Goal: Task Accomplishment & Management: Manage account settings

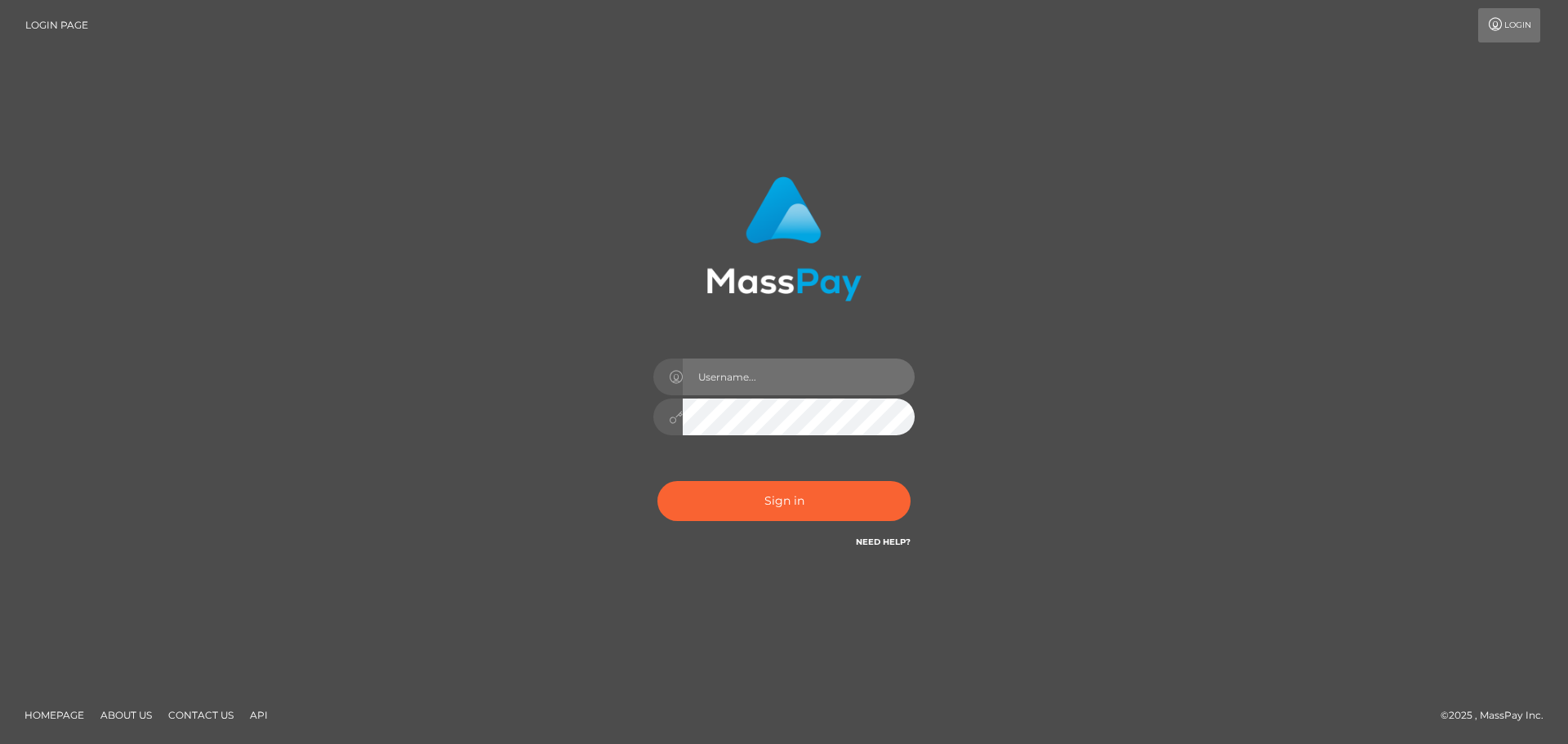
click at [786, 379] on input "text" at bounding box center [799, 377] width 232 height 37
type input "Marlon.ACE"
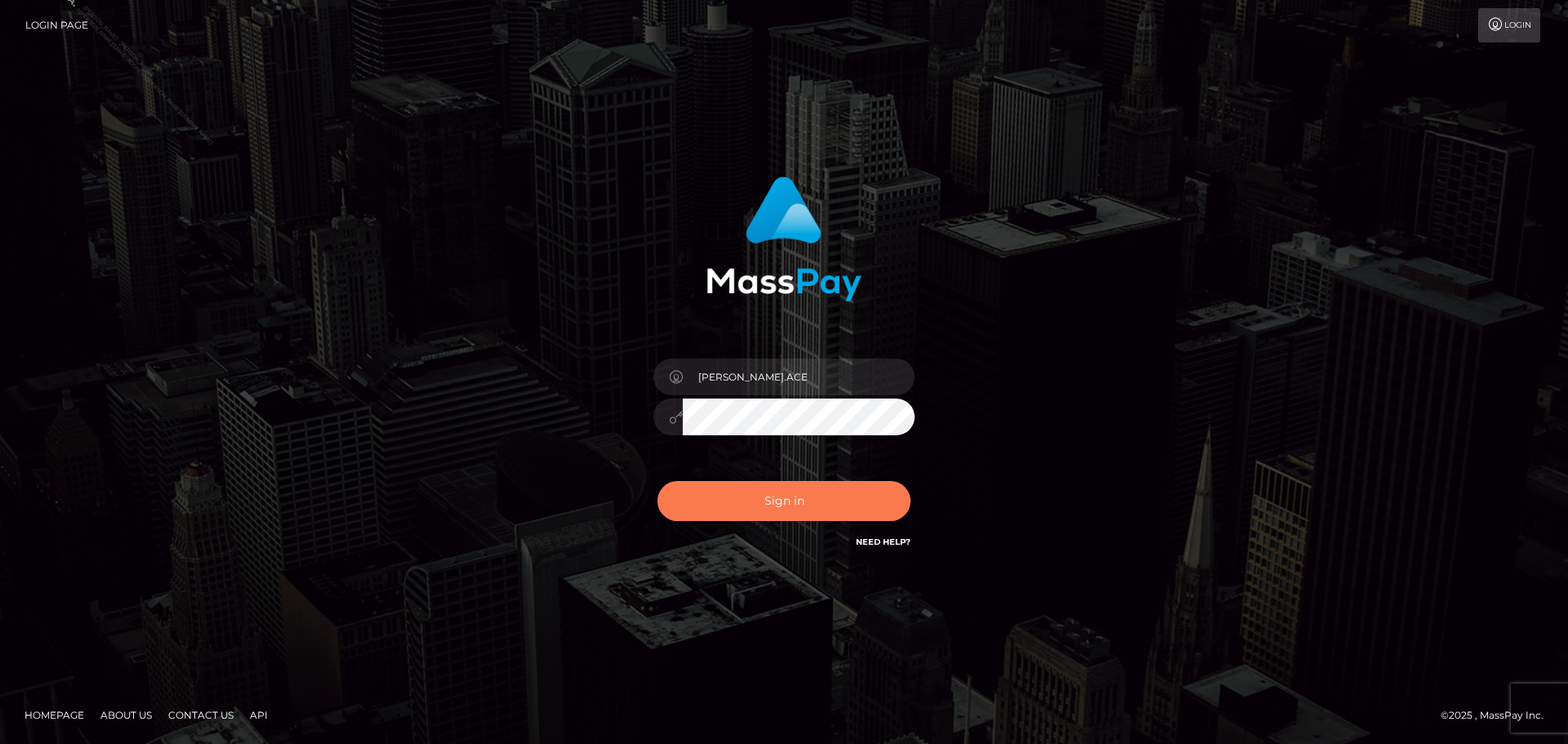
click at [858, 502] on button "Sign in" at bounding box center [784, 501] width 253 height 40
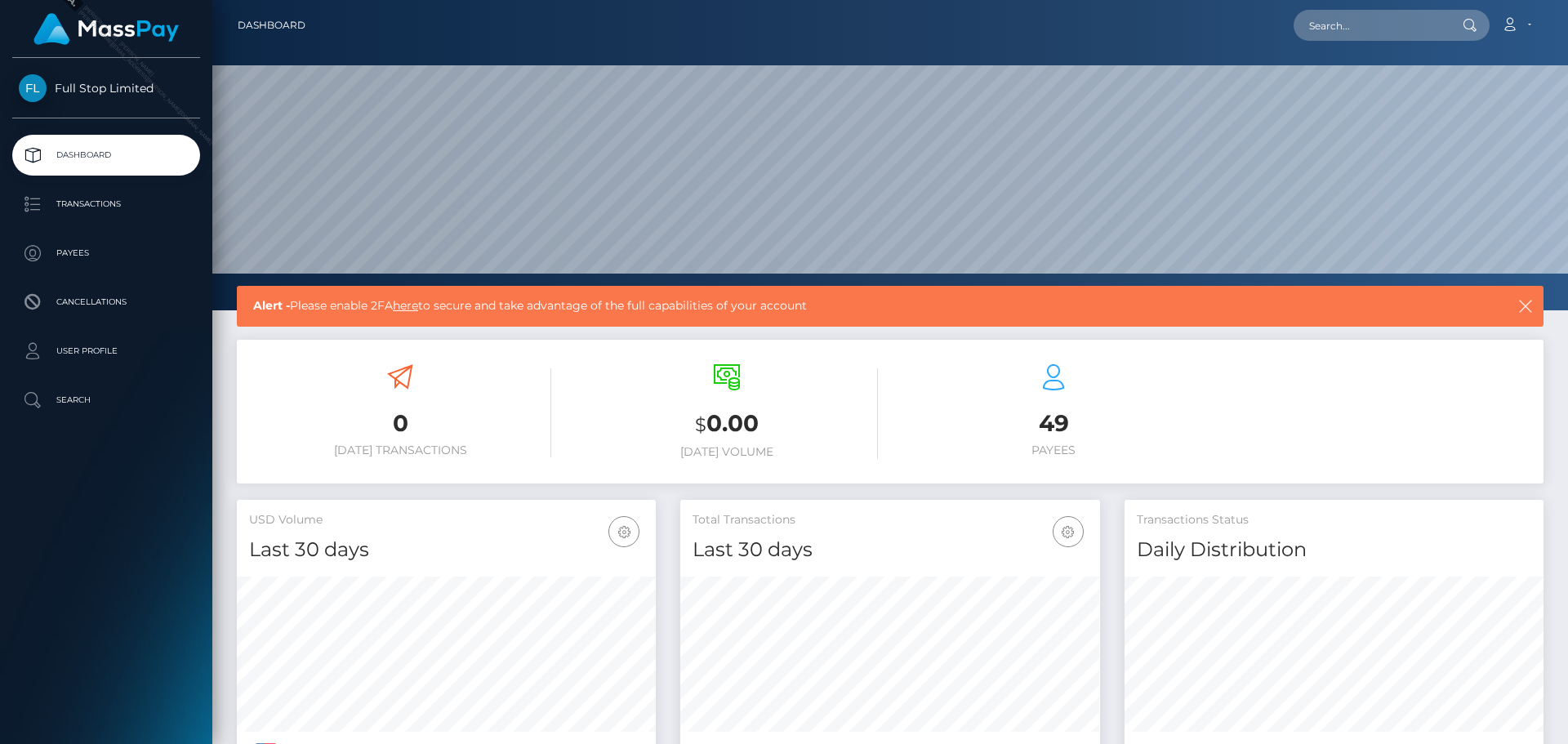
scroll to position [290, 420]
click at [1528, 29] on link "Account" at bounding box center [1516, 25] width 48 height 34
click at [156, 101] on link "Full Stop Limited" at bounding box center [106, 87] width 212 height 27
click at [131, 209] on p "Transactions" at bounding box center [106, 204] width 175 height 24
drag, startPoint x: 1529, startPoint y: 305, endPoint x: 1453, endPoint y: 412, distance: 131.2
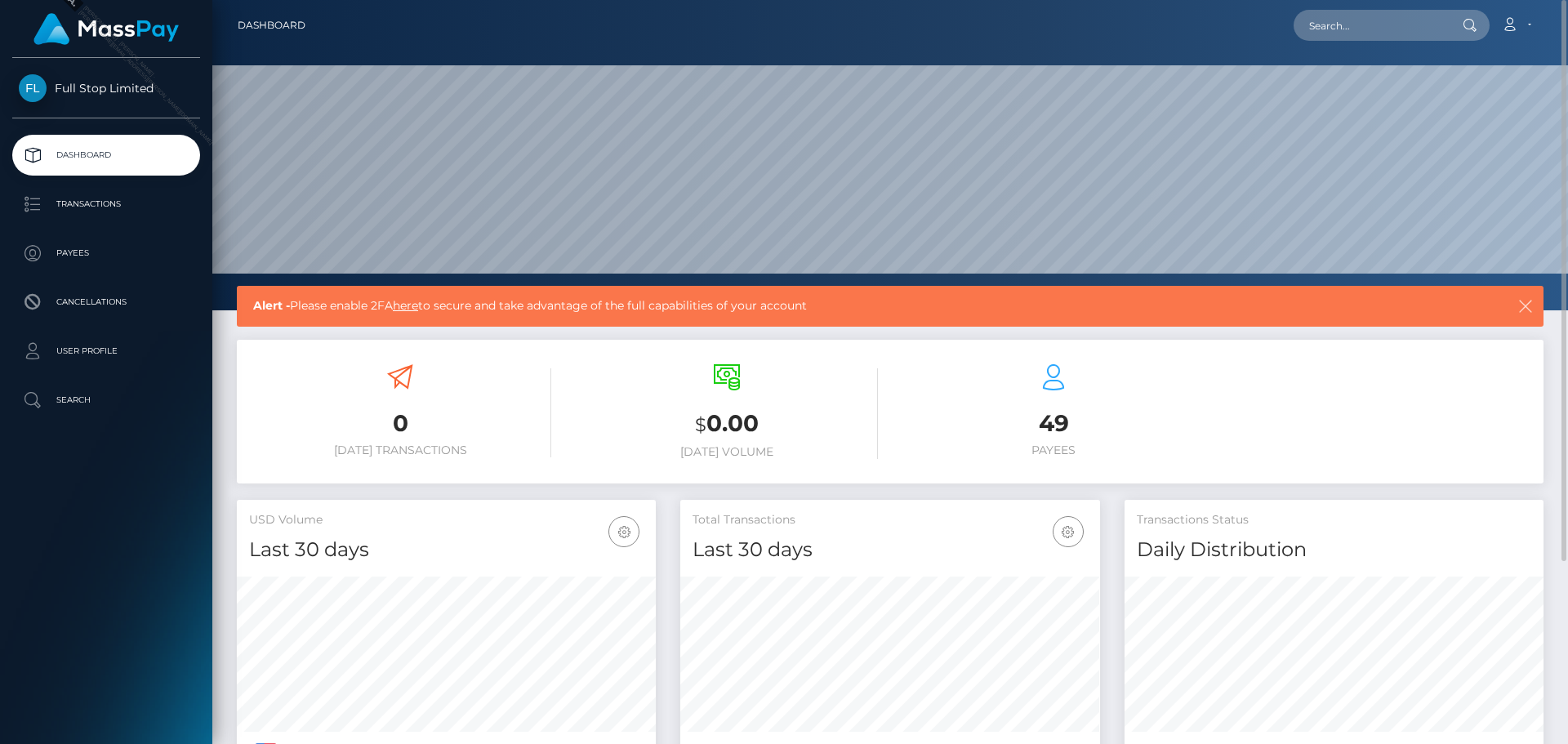
click at [1528, 307] on icon "button" at bounding box center [1526, 306] width 17 height 17
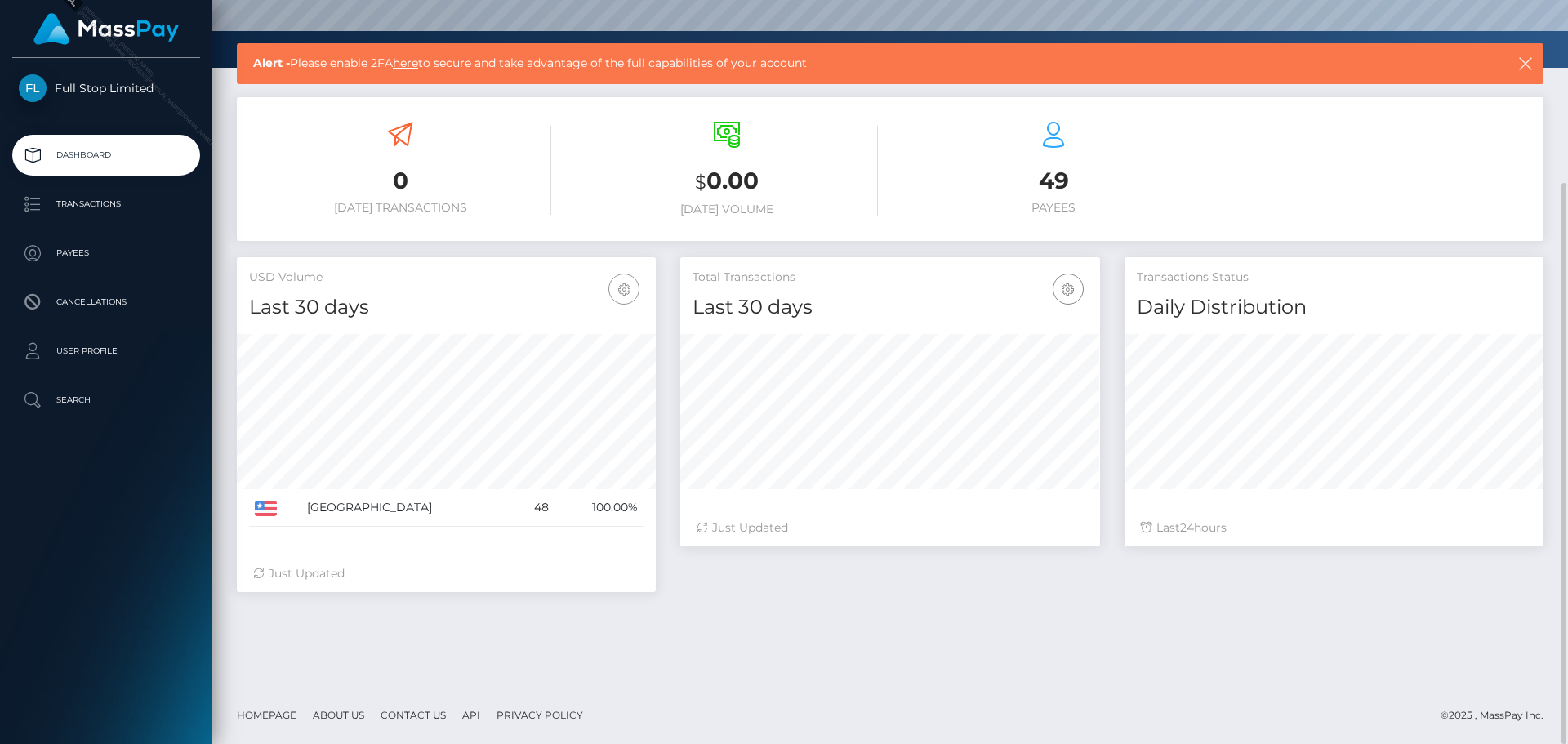
click at [621, 290] on icon "button" at bounding box center [624, 290] width 20 height 21
click at [585, 338] on link "Last 30 days" at bounding box center [574, 333] width 131 height 30
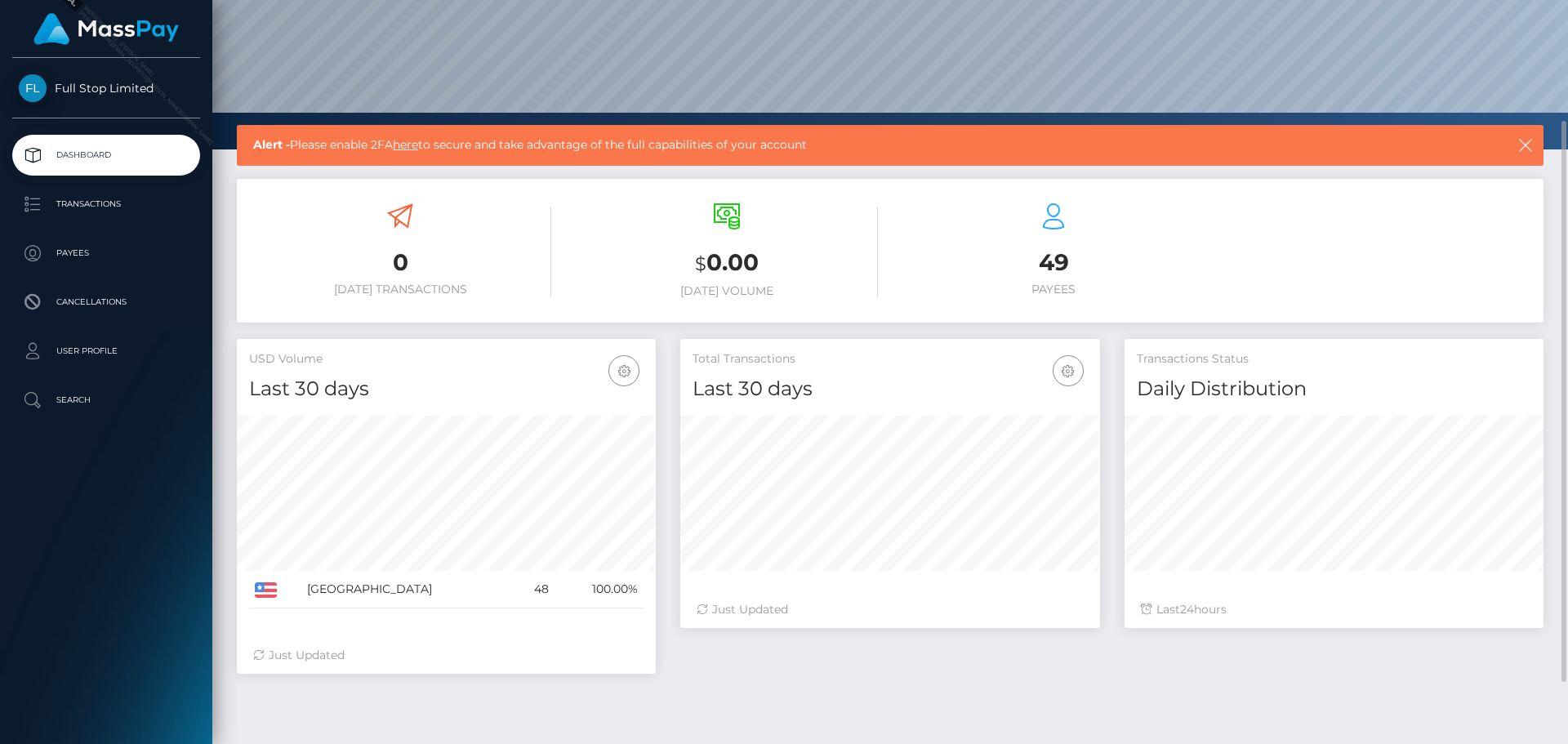
scroll to position [79, 0]
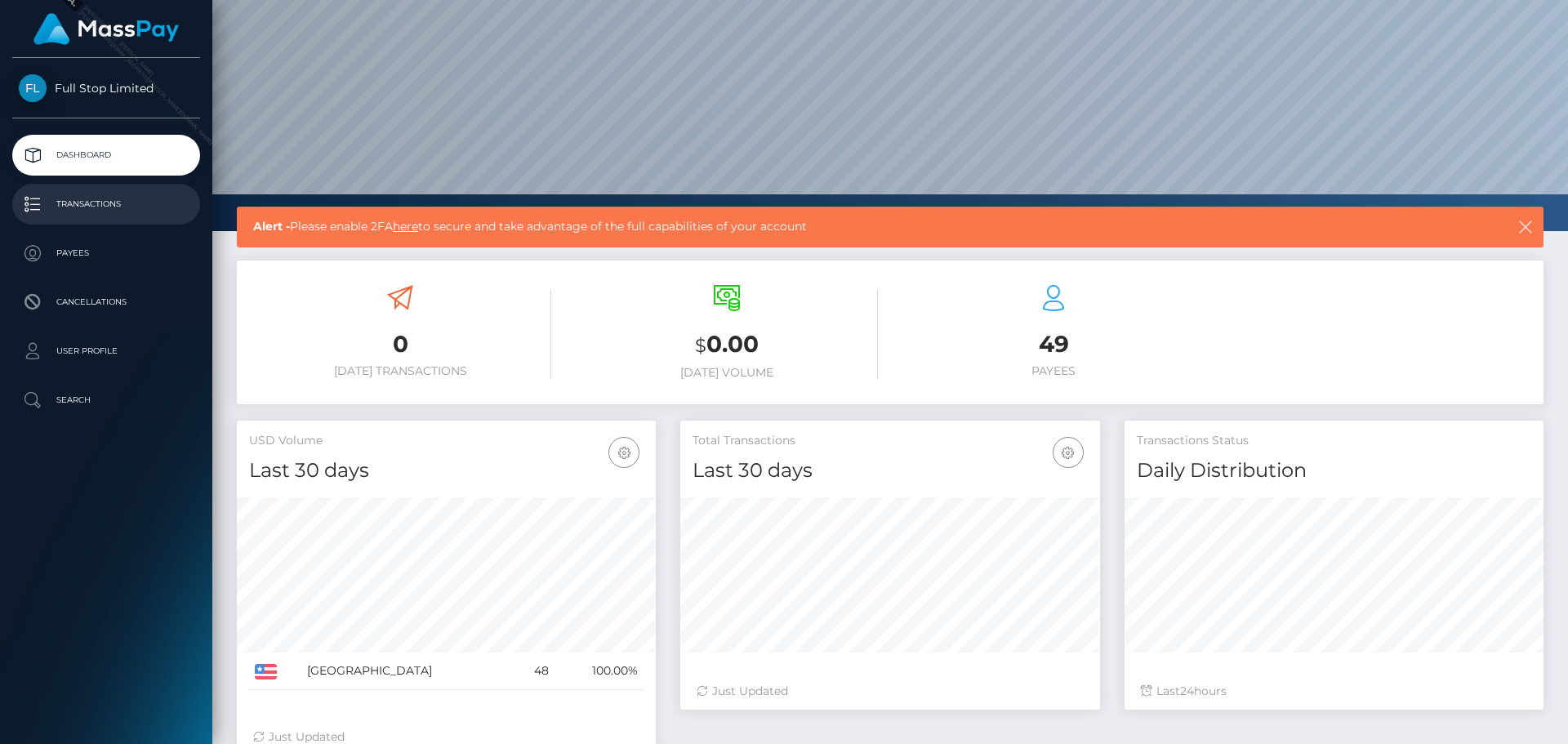
click at [136, 218] on link "Transactions" at bounding box center [106, 204] width 188 height 41
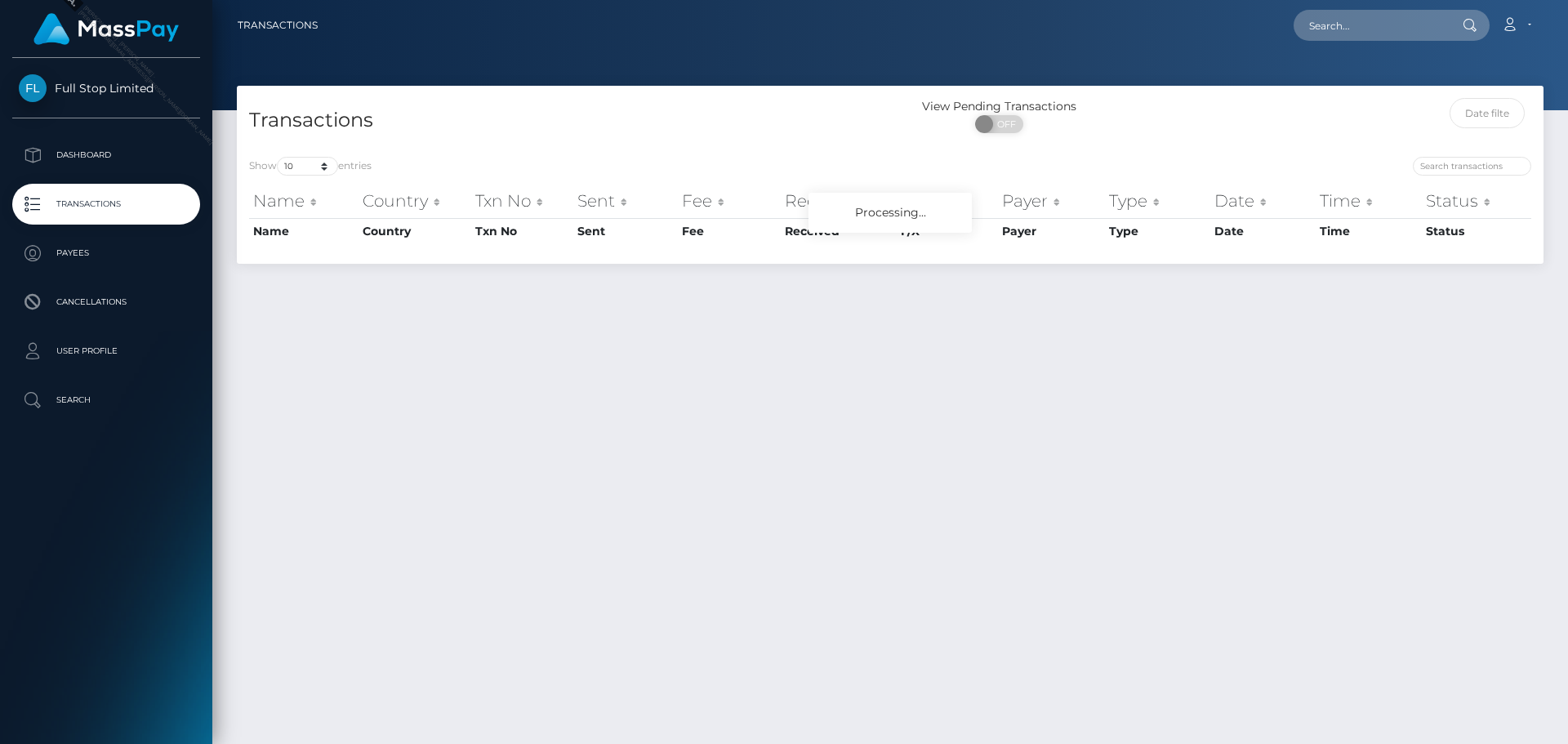
click at [1001, 126] on span "OFF" at bounding box center [1004, 124] width 41 height 18
checkbox input "true"
drag, startPoint x: 0, startPoint y: 0, endPoint x: 565, endPoint y: 129, distance: 579.5
click at [894, 138] on div "ON OFF" at bounding box center [999, 127] width 218 height 26
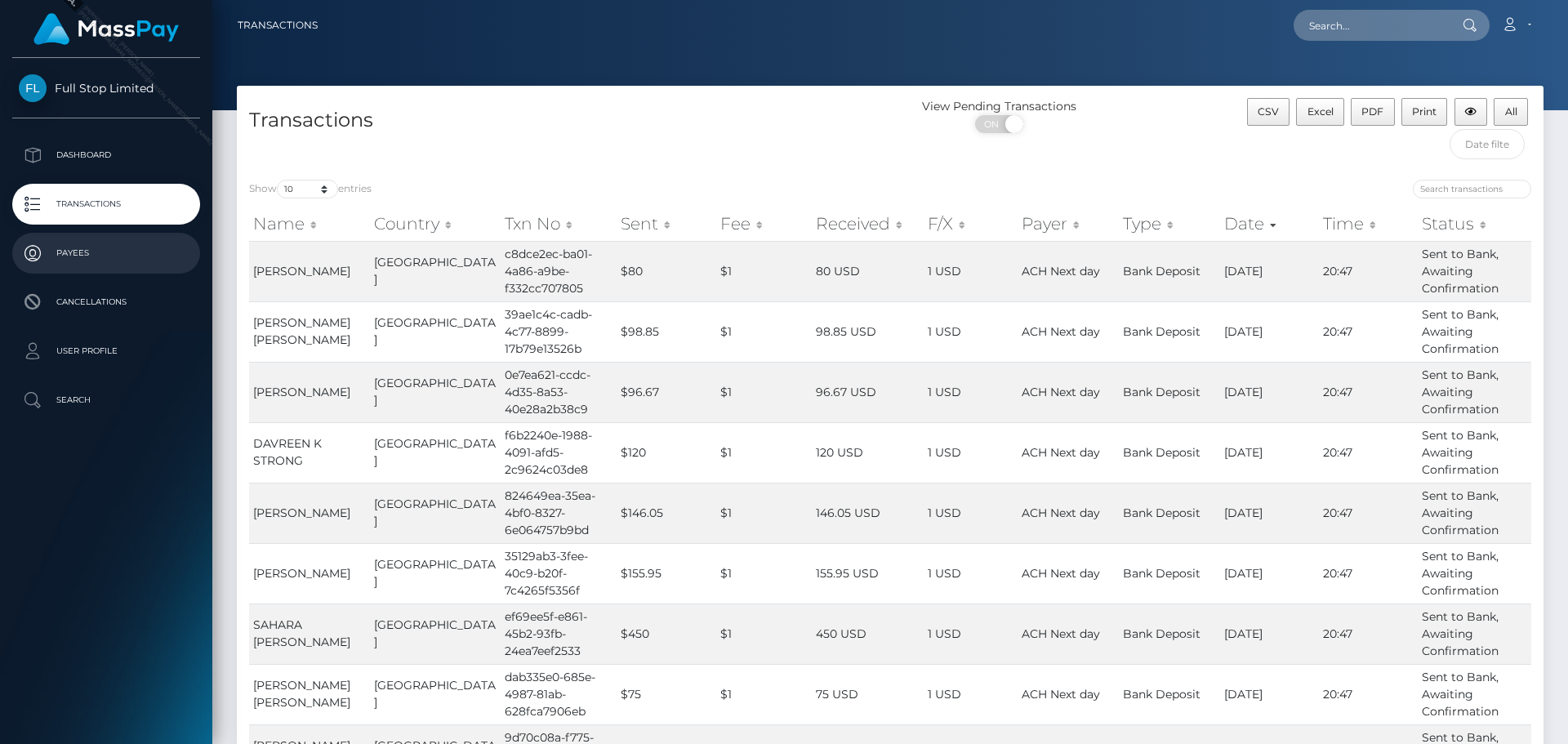
click at [145, 255] on p "Payees" at bounding box center [106, 253] width 175 height 24
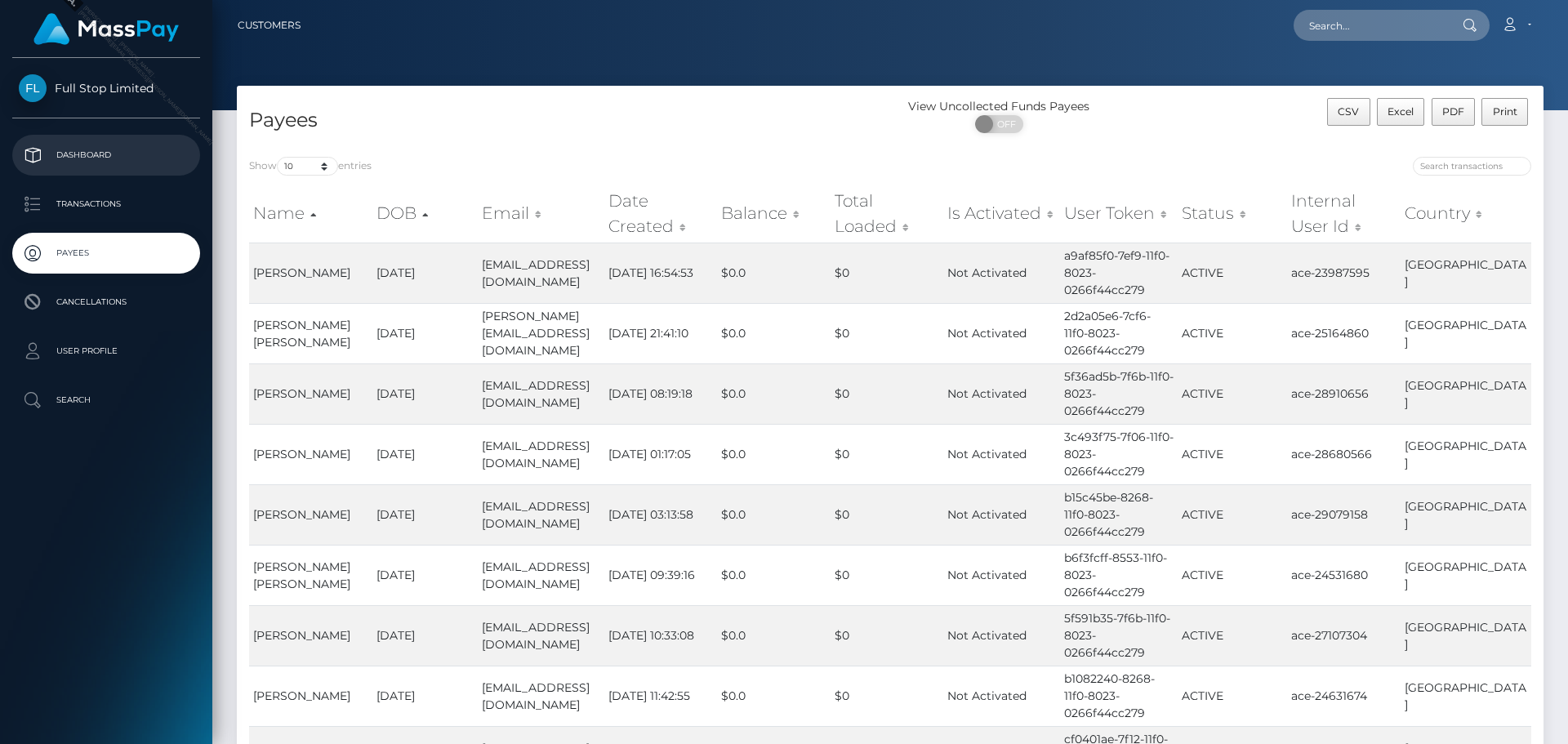
click at [103, 163] on p "Dashboard" at bounding box center [106, 155] width 175 height 24
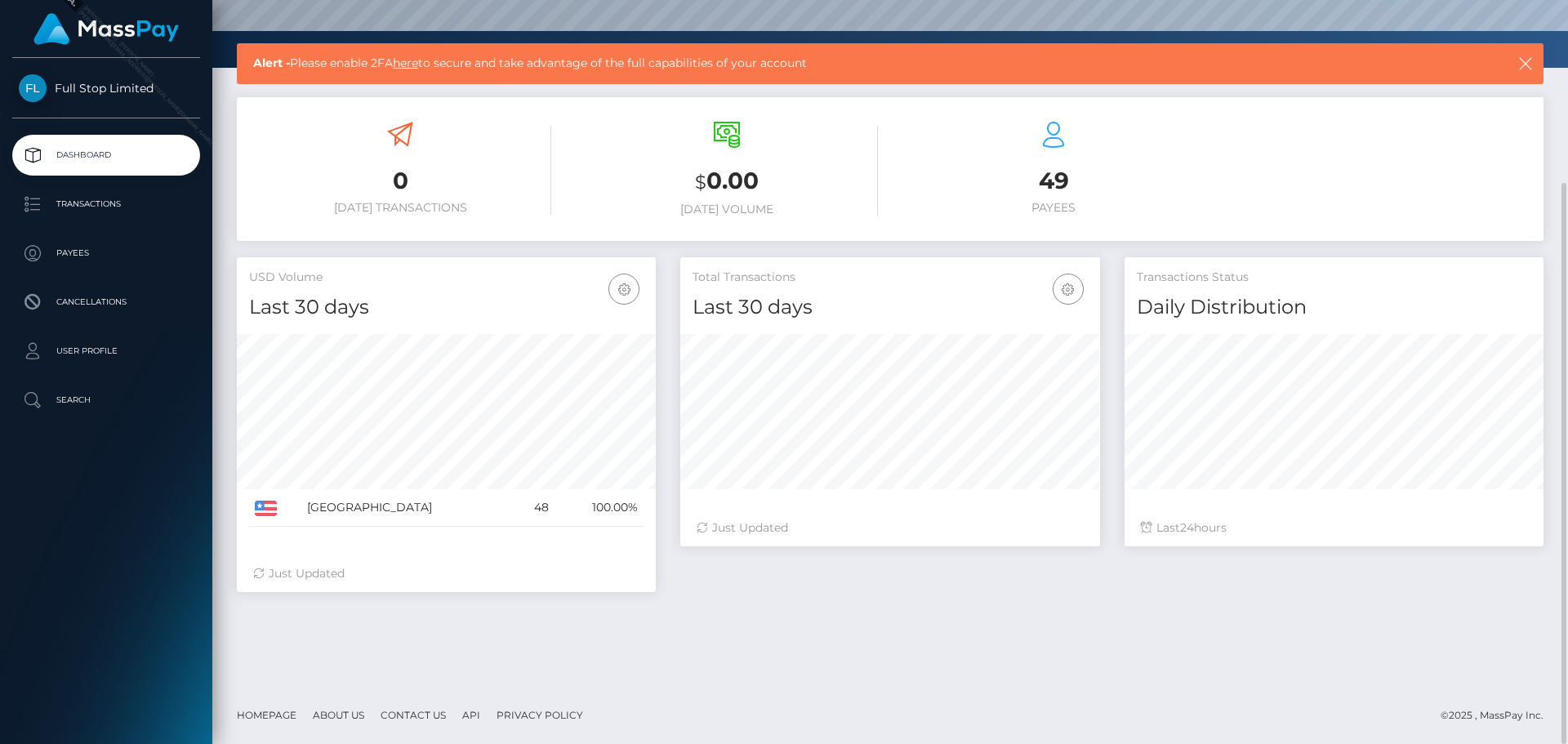
scroll to position [79, 0]
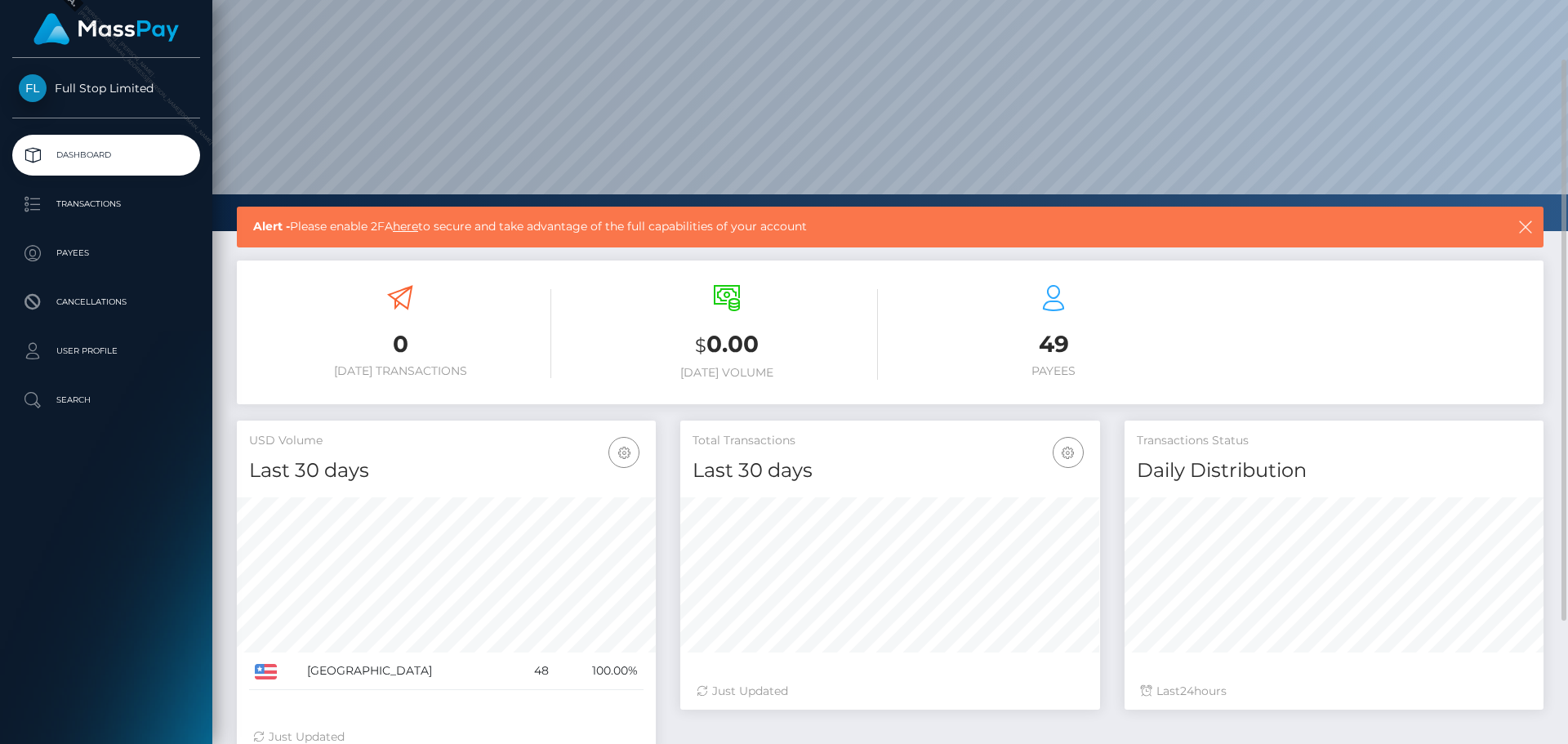
click at [1229, 341] on div "0 Today Transactions $ 0.00 Today Volume 49 Payees" at bounding box center [890, 335] width 1307 height 123
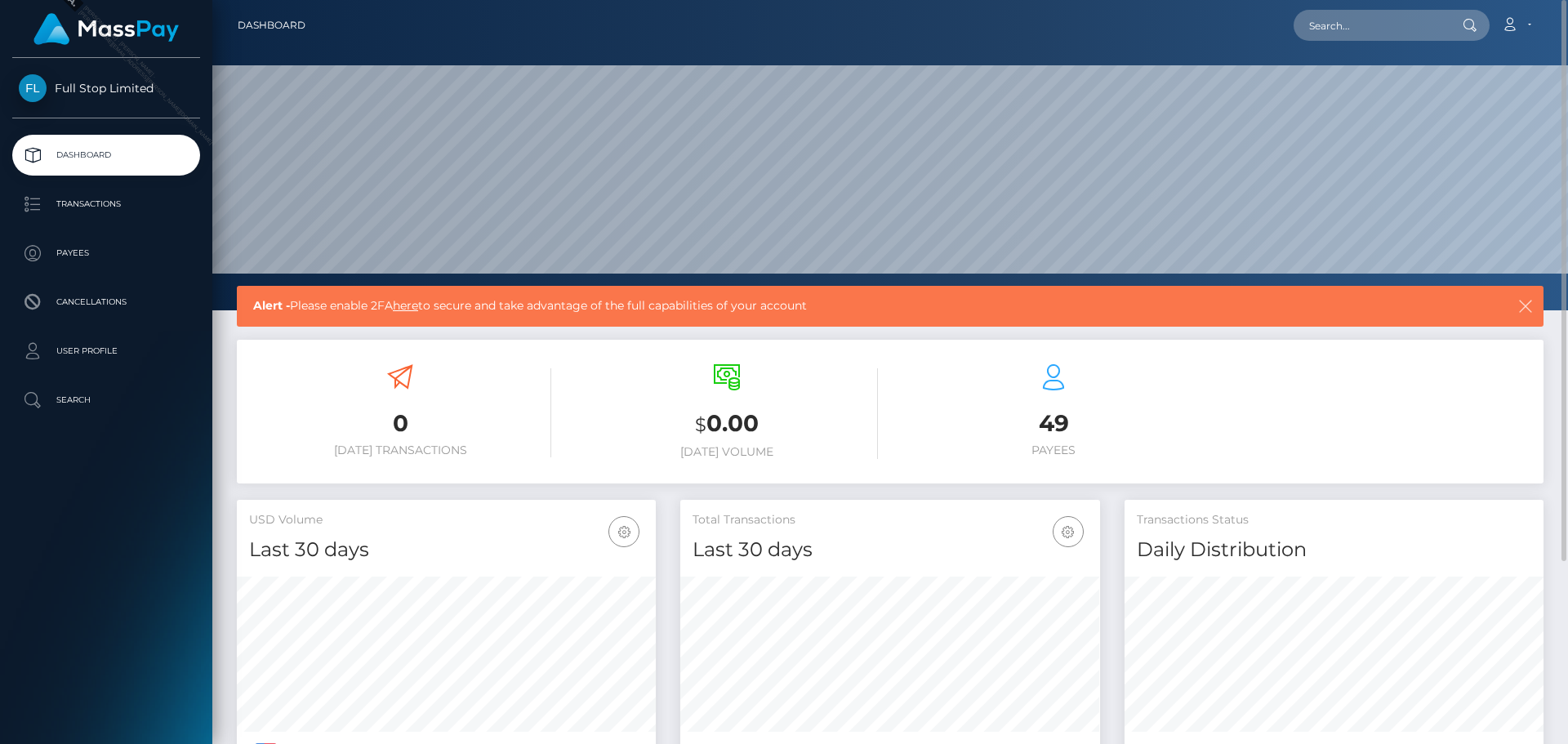
click at [1526, 310] on icon "button" at bounding box center [1526, 306] width 17 height 17
click at [1521, 311] on icon "button" at bounding box center [1526, 306] width 17 height 17
click at [1061, 401] on div "49 Payees" at bounding box center [1053, 411] width 302 height 93
click at [1053, 389] on icon at bounding box center [1053, 377] width 26 height 26
click at [131, 156] on p "Dashboard" at bounding box center [106, 155] width 175 height 24
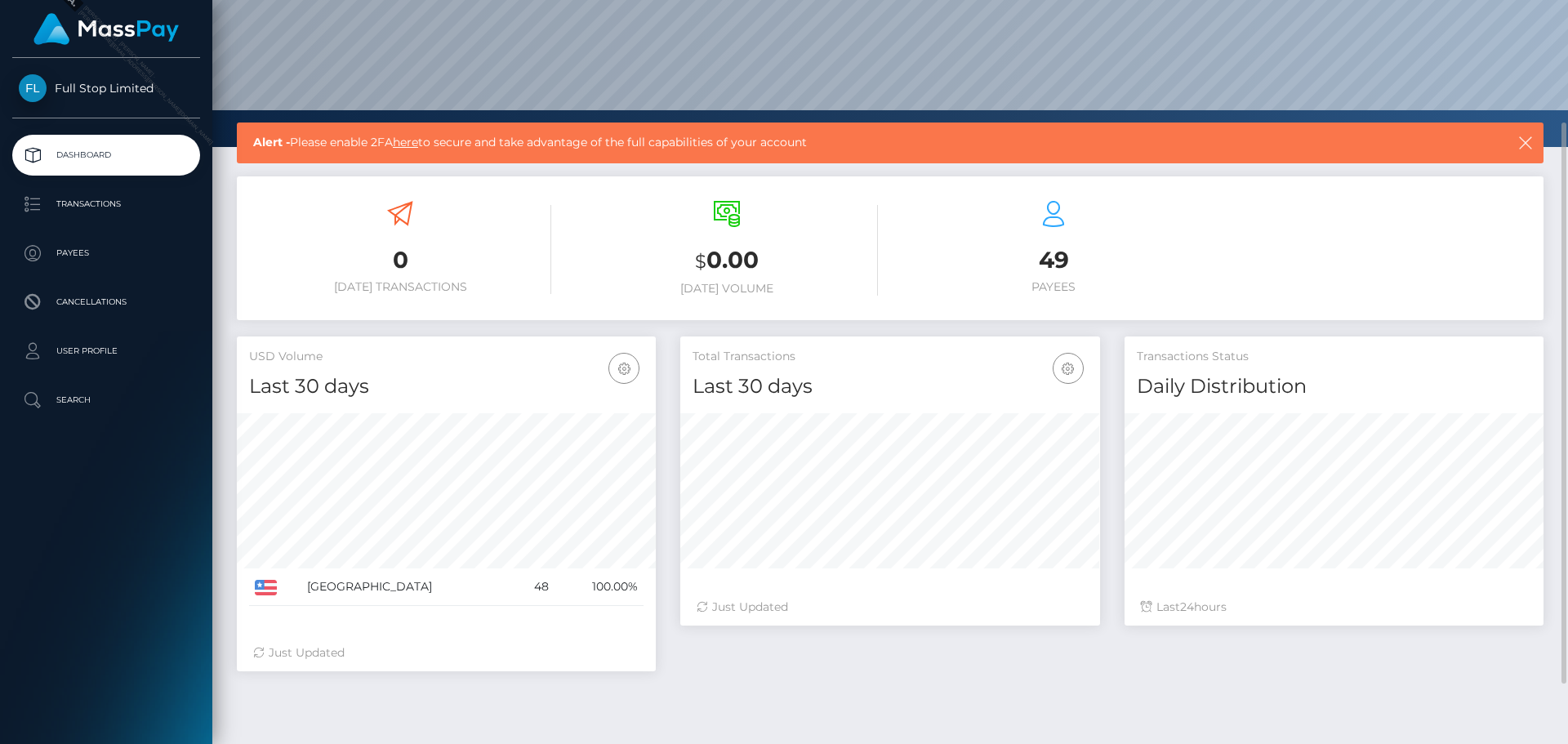
scroll to position [243, 0]
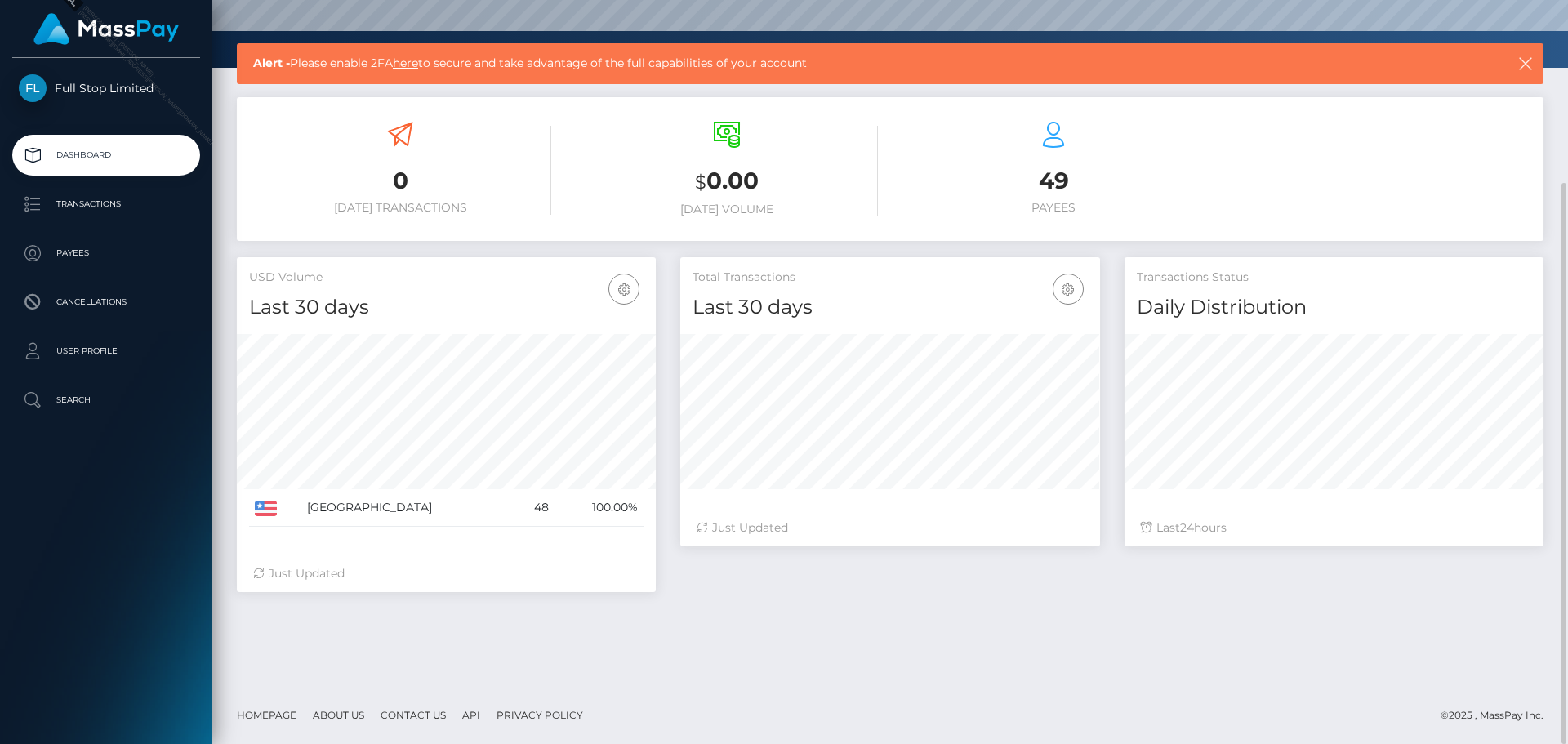
click at [298, 570] on div "Just Updated" at bounding box center [446, 573] width 386 height 17
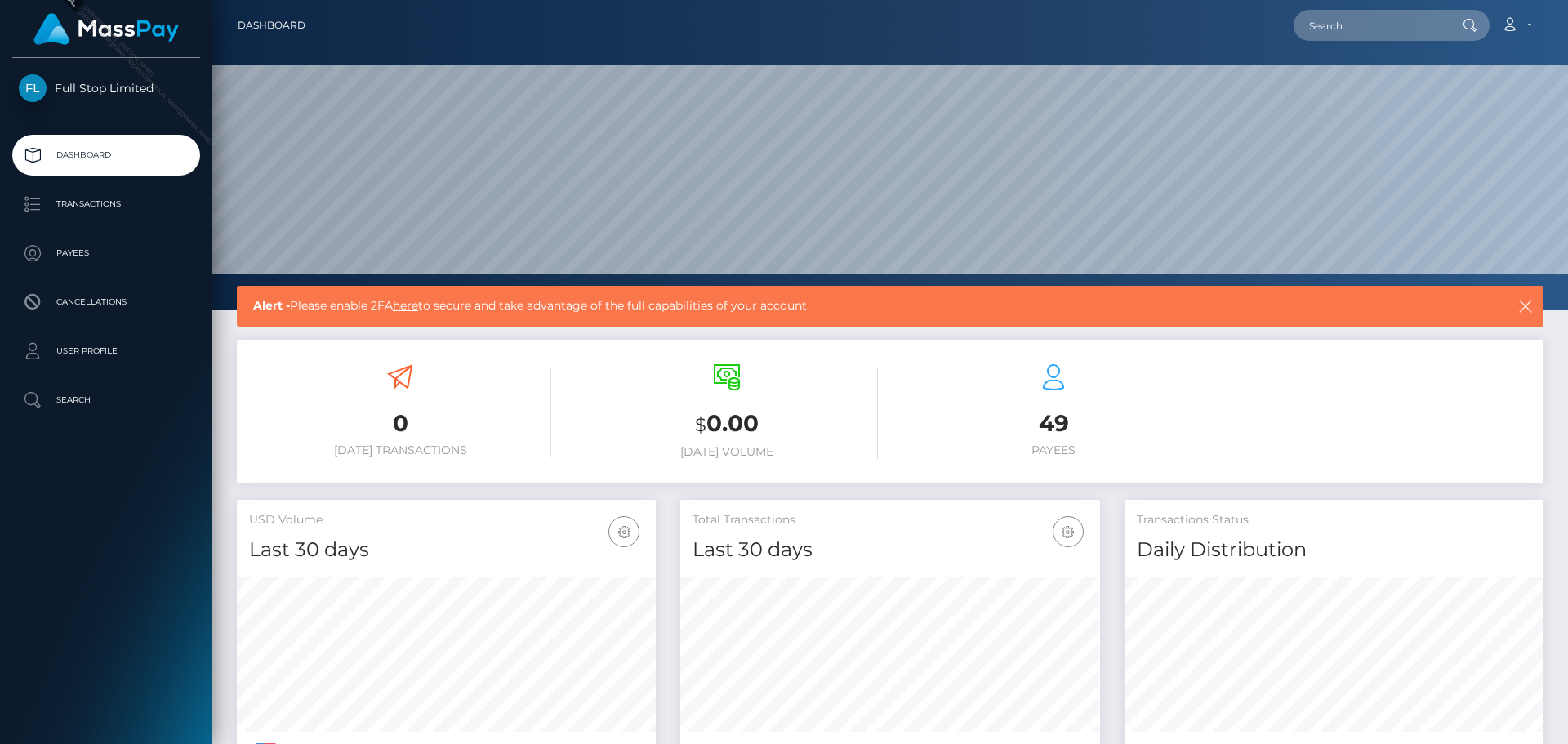
drag, startPoint x: 90, startPoint y: 108, endPoint x: 93, endPoint y: 95, distance: 13.3
click at [91, 106] on div "Full Stop Limited" at bounding box center [106, 96] width 212 height 44
click at [94, 95] on span "Full Stop Limited" at bounding box center [106, 88] width 188 height 15
click at [1443, 362] on div "0 Today Transactions $ 0.00 Today Volume 49 Payees" at bounding box center [890, 414] width 1307 height 123
click at [1334, 422] on div "0 Today Transactions $ 0.00 Today Volume 49 Payees" at bounding box center [890, 414] width 1307 height 123
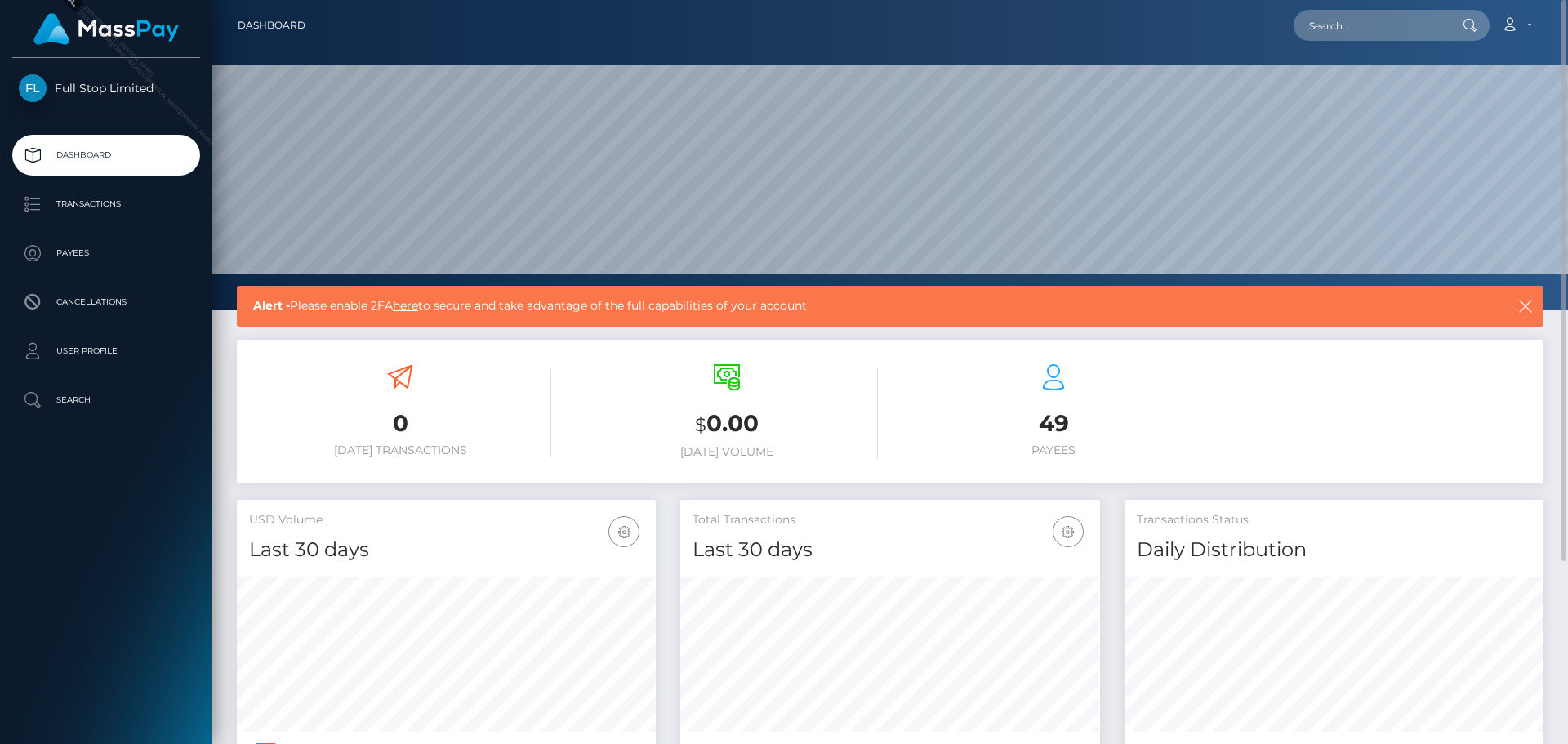
scroll to position [243, 0]
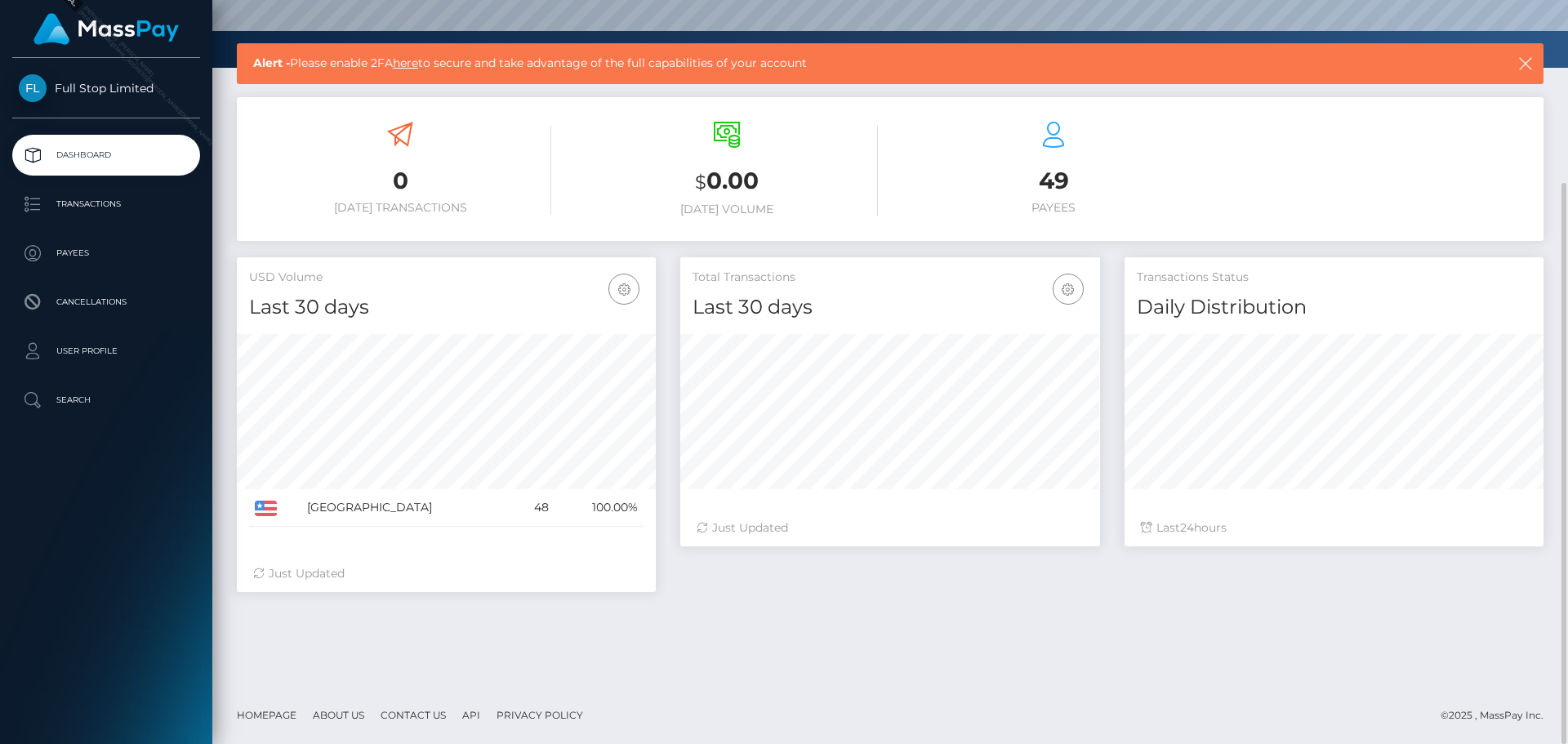
click at [1007, 295] on h4 "Last 30 days" at bounding box center [890, 307] width 394 height 28
click at [779, 521] on div "Just Updated" at bounding box center [889, 528] width 386 height 17
click at [1067, 290] on icon "button" at bounding box center [1068, 290] width 20 height 21
drag, startPoint x: 1036, startPoint y: 328, endPoint x: 1046, endPoint y: 328, distance: 10.0
click at [1036, 328] on link "Last 30 days" at bounding box center [1018, 333] width 131 height 30
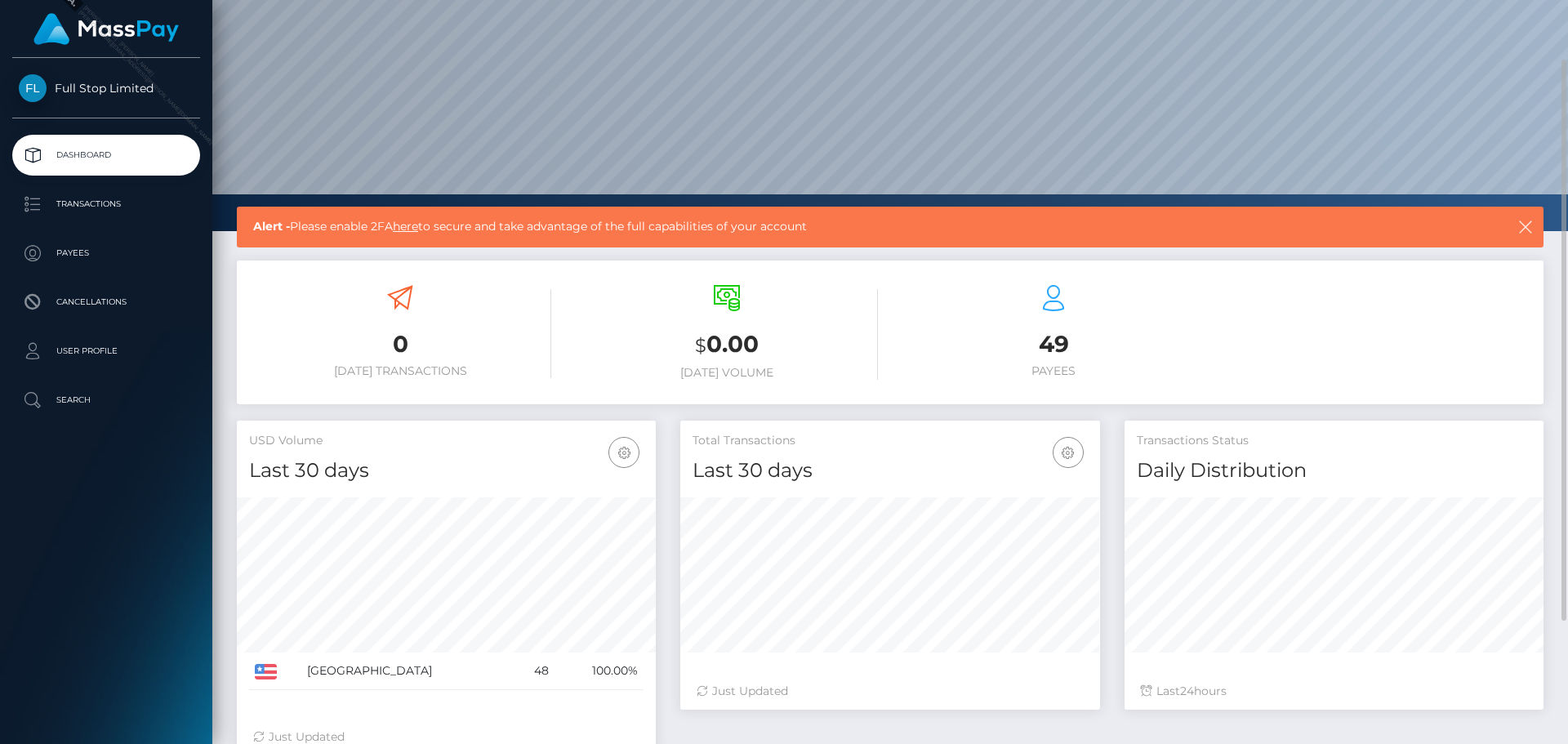
scroll to position [0, 0]
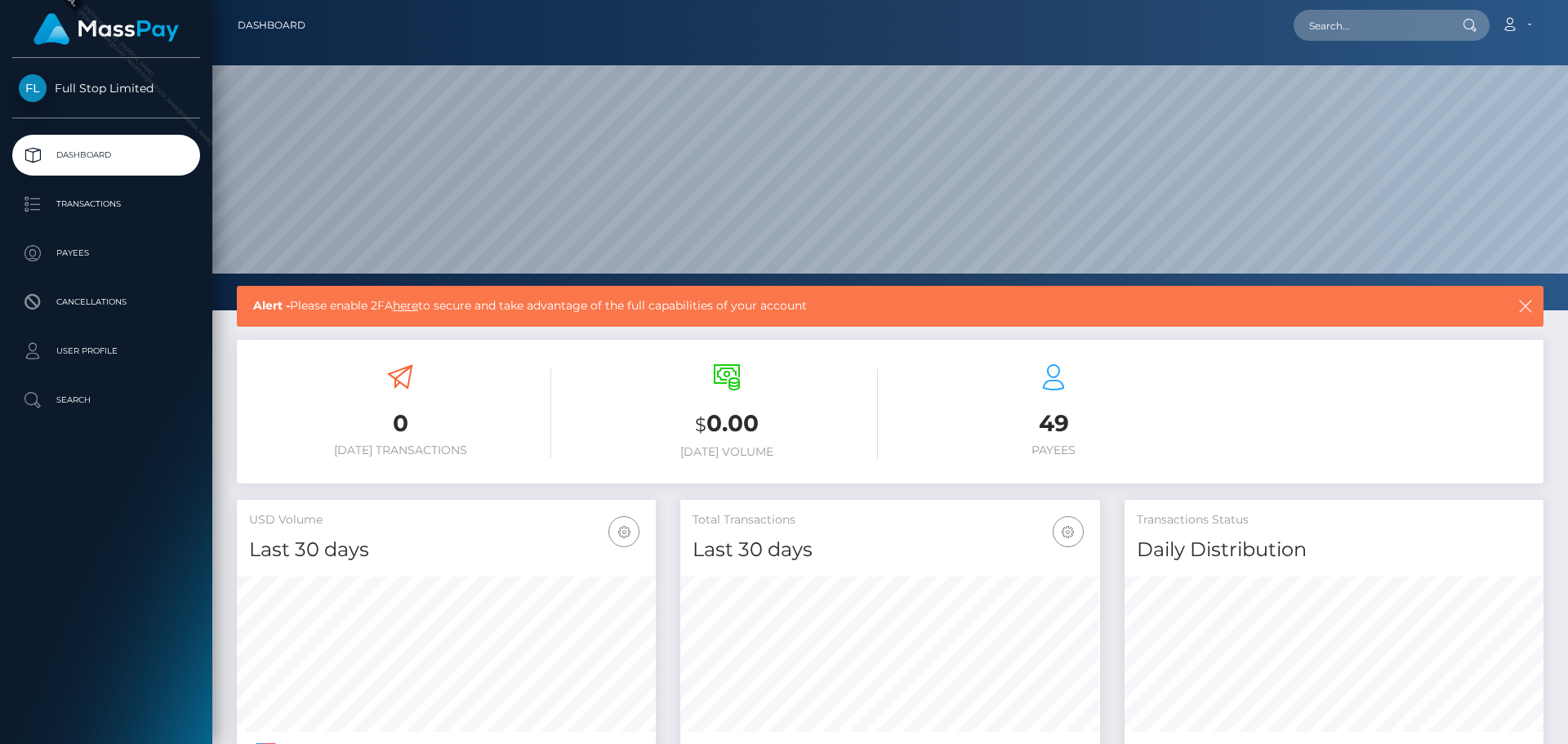
click at [126, 96] on span "Full Stop Limited" at bounding box center [106, 88] width 188 height 15
click at [143, 26] on img at bounding box center [106, 29] width 146 height 32
click at [1526, 27] on link "Account" at bounding box center [1516, 25] width 48 height 34
click at [1432, 394] on div "0 Today Transactions $ 0.00 Today Volume 49 Payees" at bounding box center [890, 414] width 1307 height 123
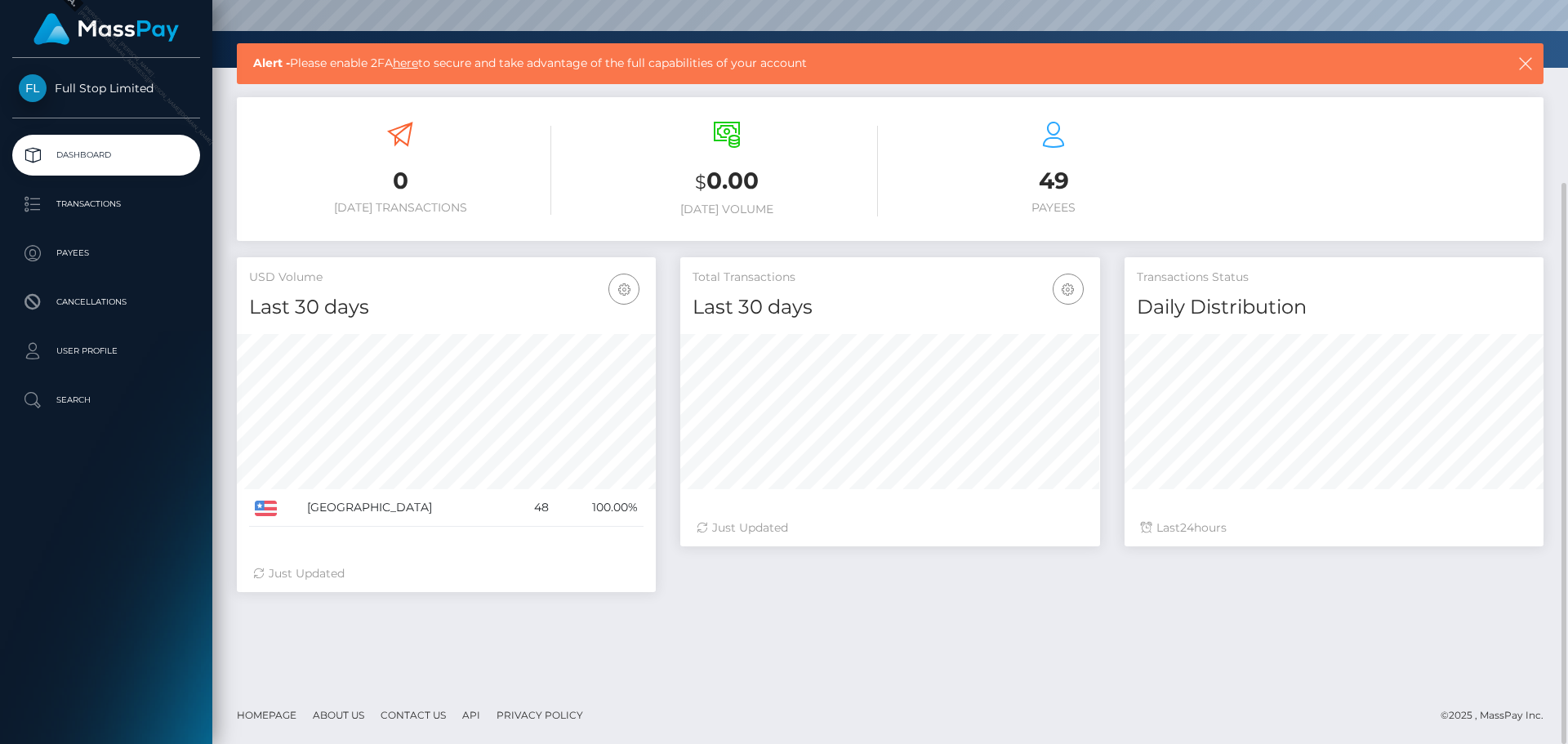
scroll to position [0, 0]
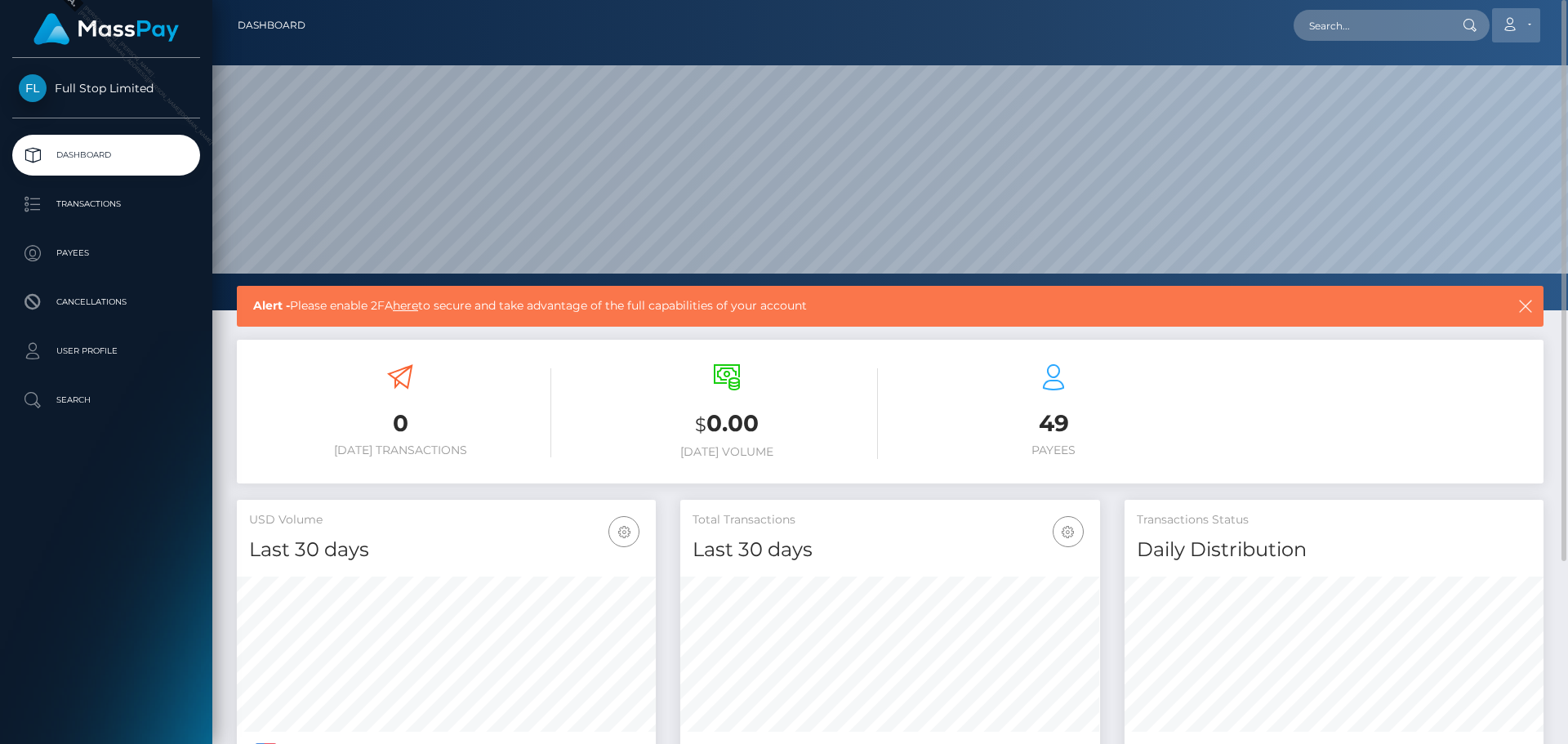
click at [1525, 22] on link "Account" at bounding box center [1516, 25] width 48 height 34
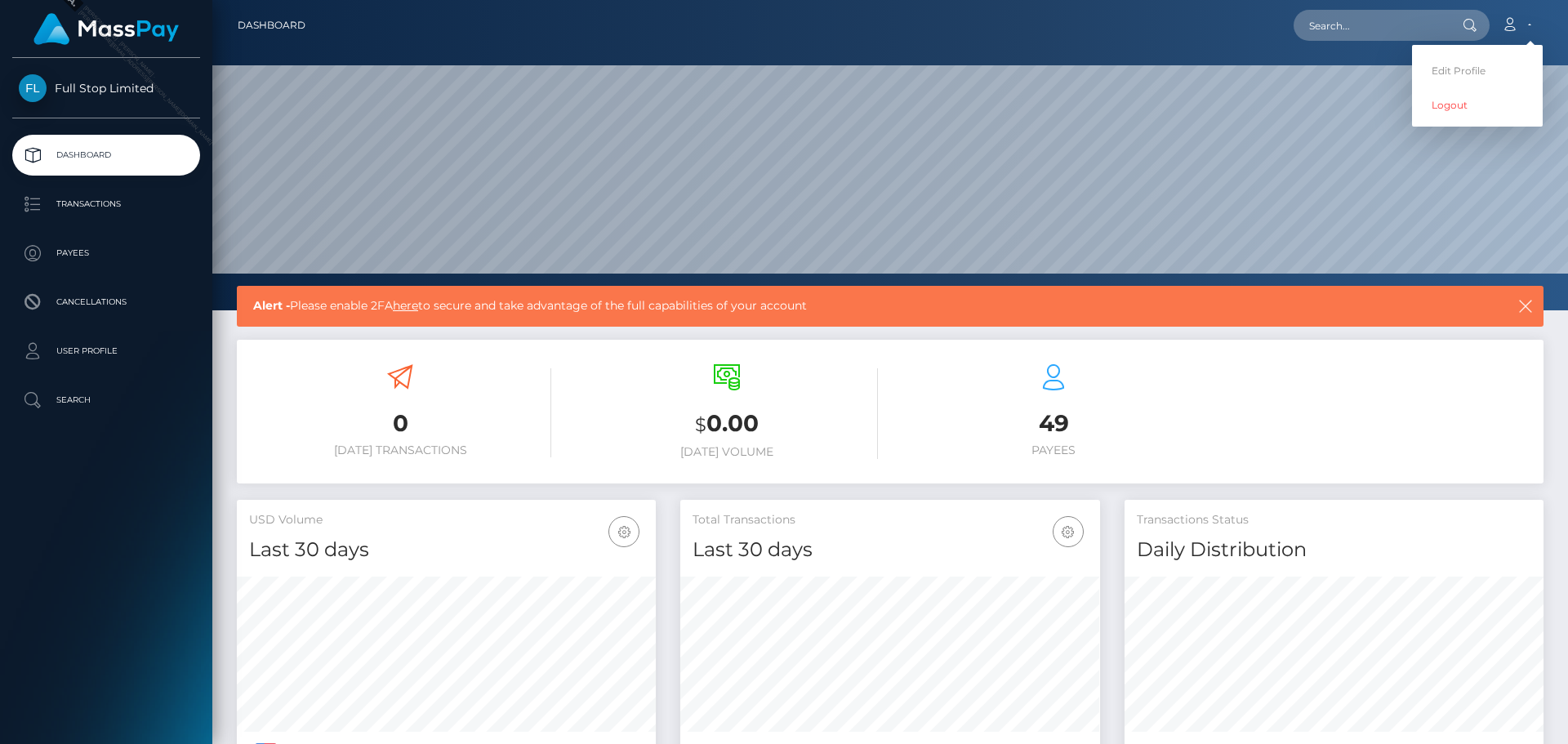
click at [127, 90] on span "Full Stop Limited" at bounding box center [106, 88] width 188 height 15
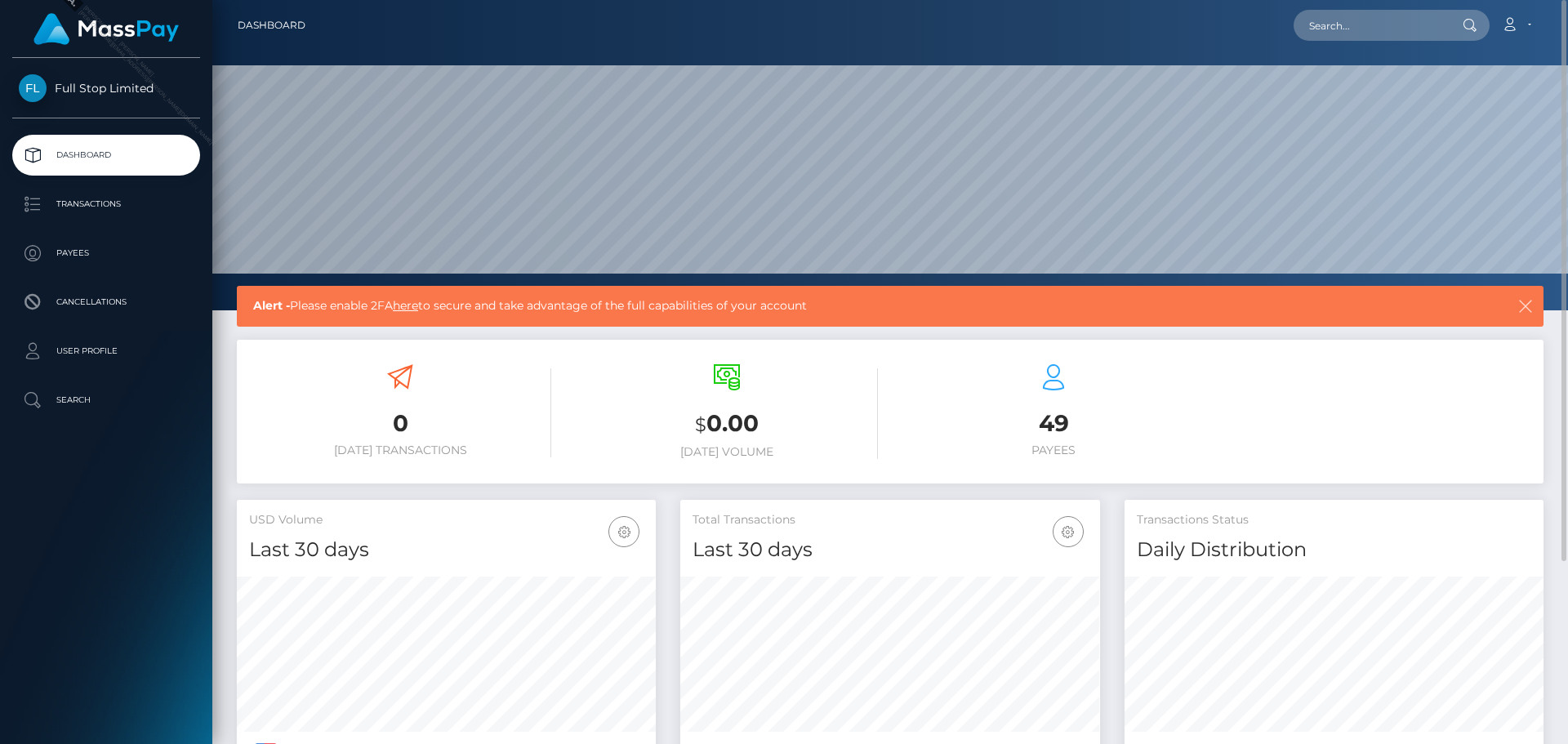
drag, startPoint x: 1526, startPoint y: 300, endPoint x: 646, endPoint y: 380, distance: 883.6
click at [649, 380] on div "Alert - Please enable 2FA here to secure and take advantage of the full capabil…" at bounding box center [890, 608] width 1356 height 644
click at [411, 308] on link "here" at bounding box center [405, 305] width 25 height 15
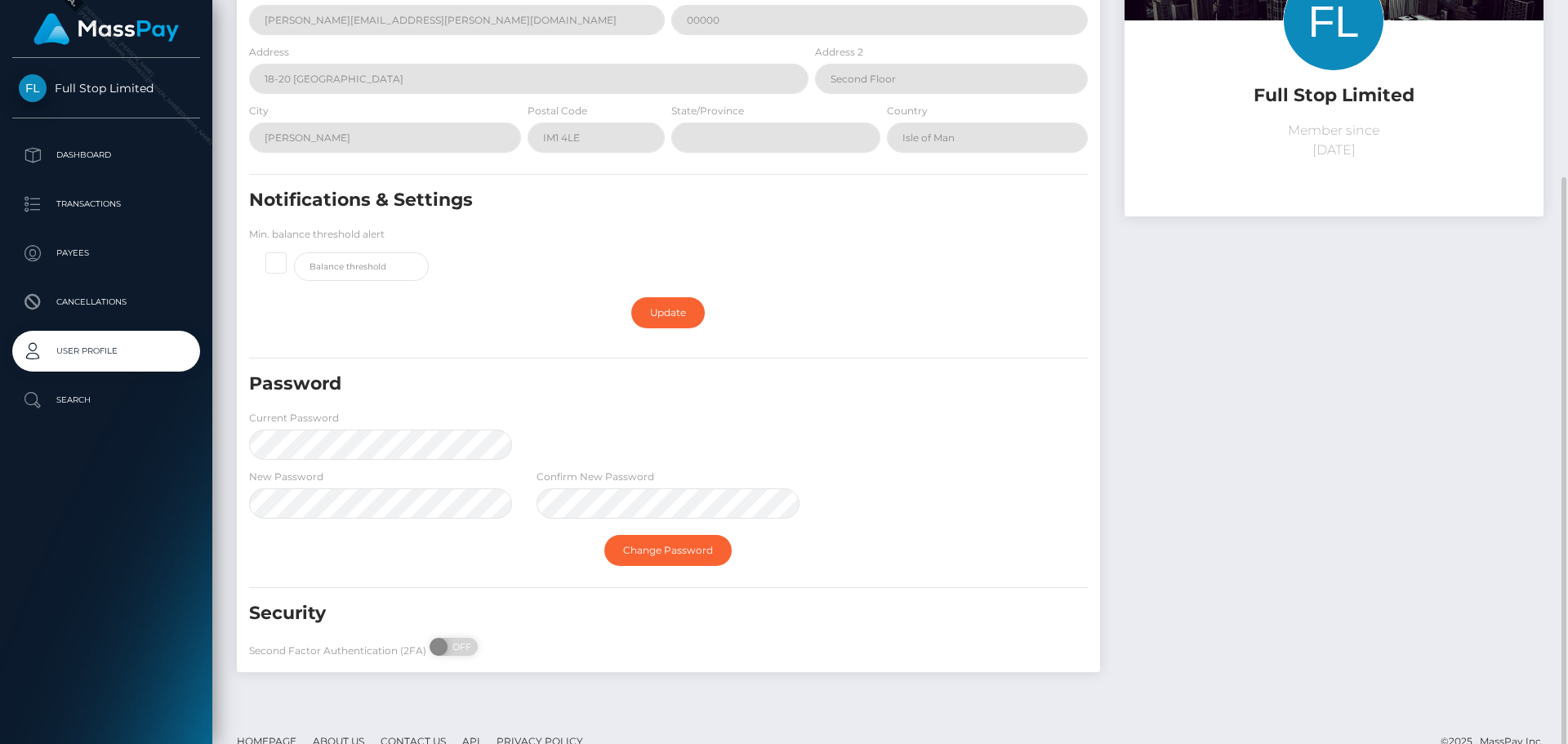
scroll to position [190, 0]
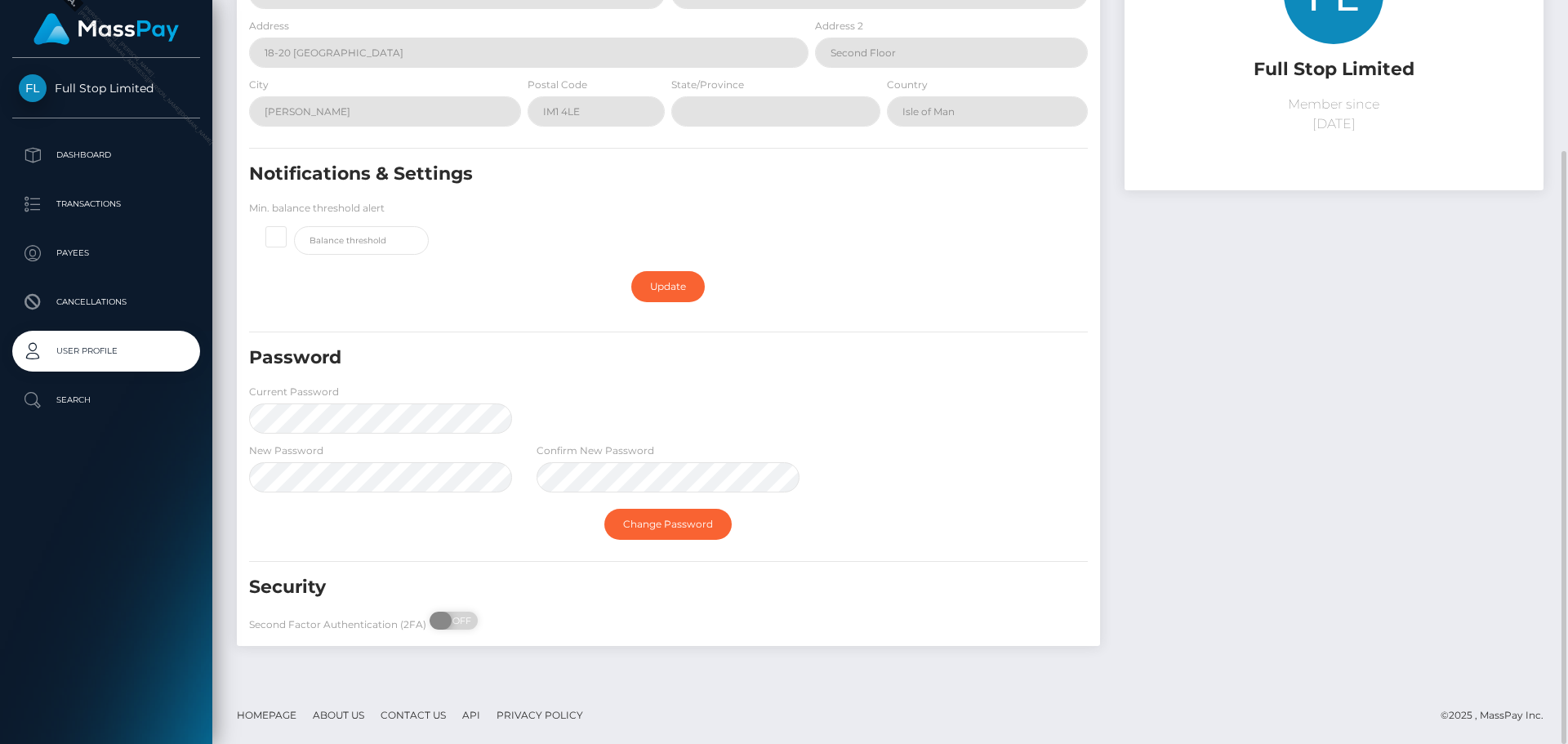
click at [451, 624] on span "OFF" at bounding box center [458, 621] width 41 height 18
checkbox input "true"
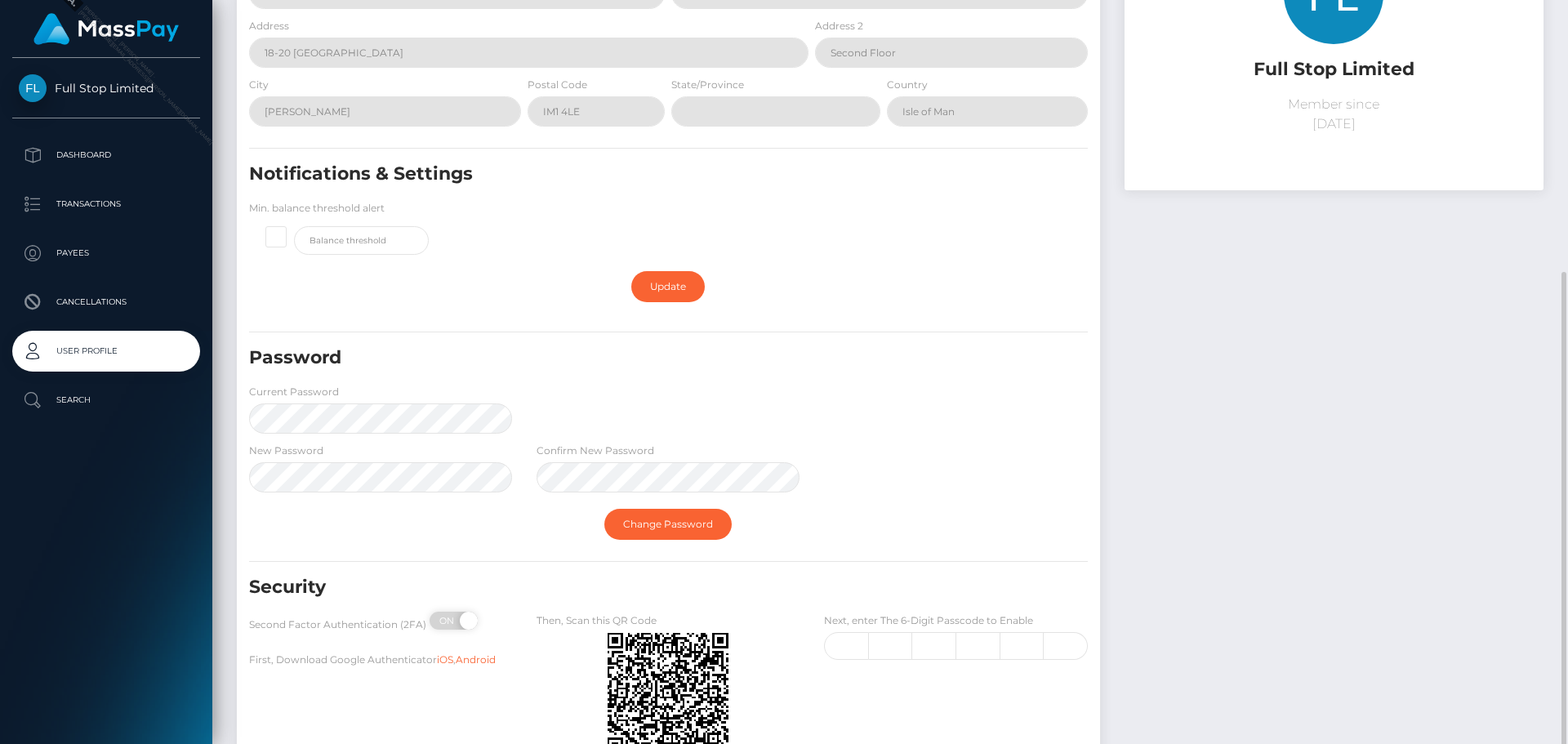
scroll to position [315, 0]
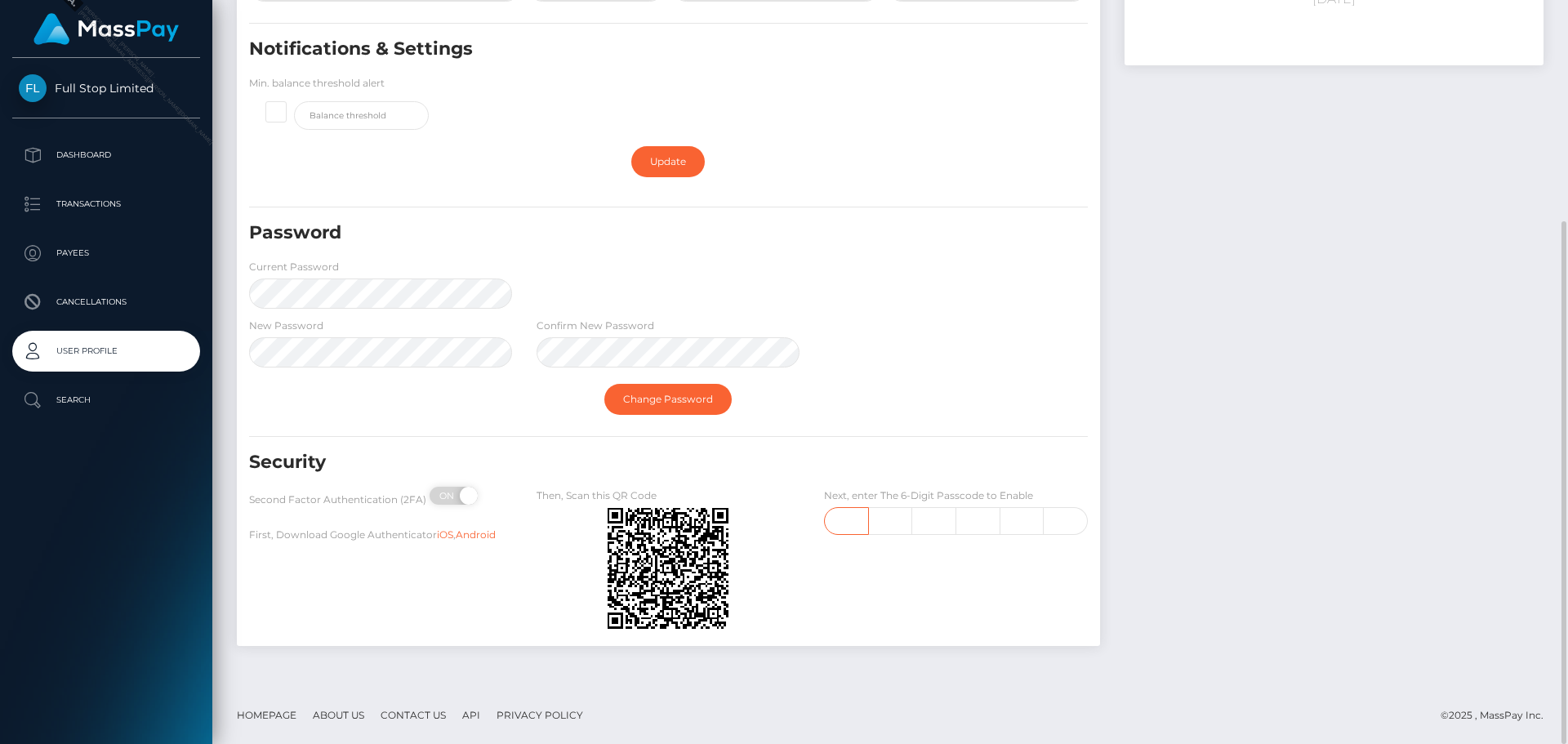
click at [851, 523] on input "text" at bounding box center [846, 521] width 44 height 27
type input "4"
type input "7"
type input "1"
type input "5"
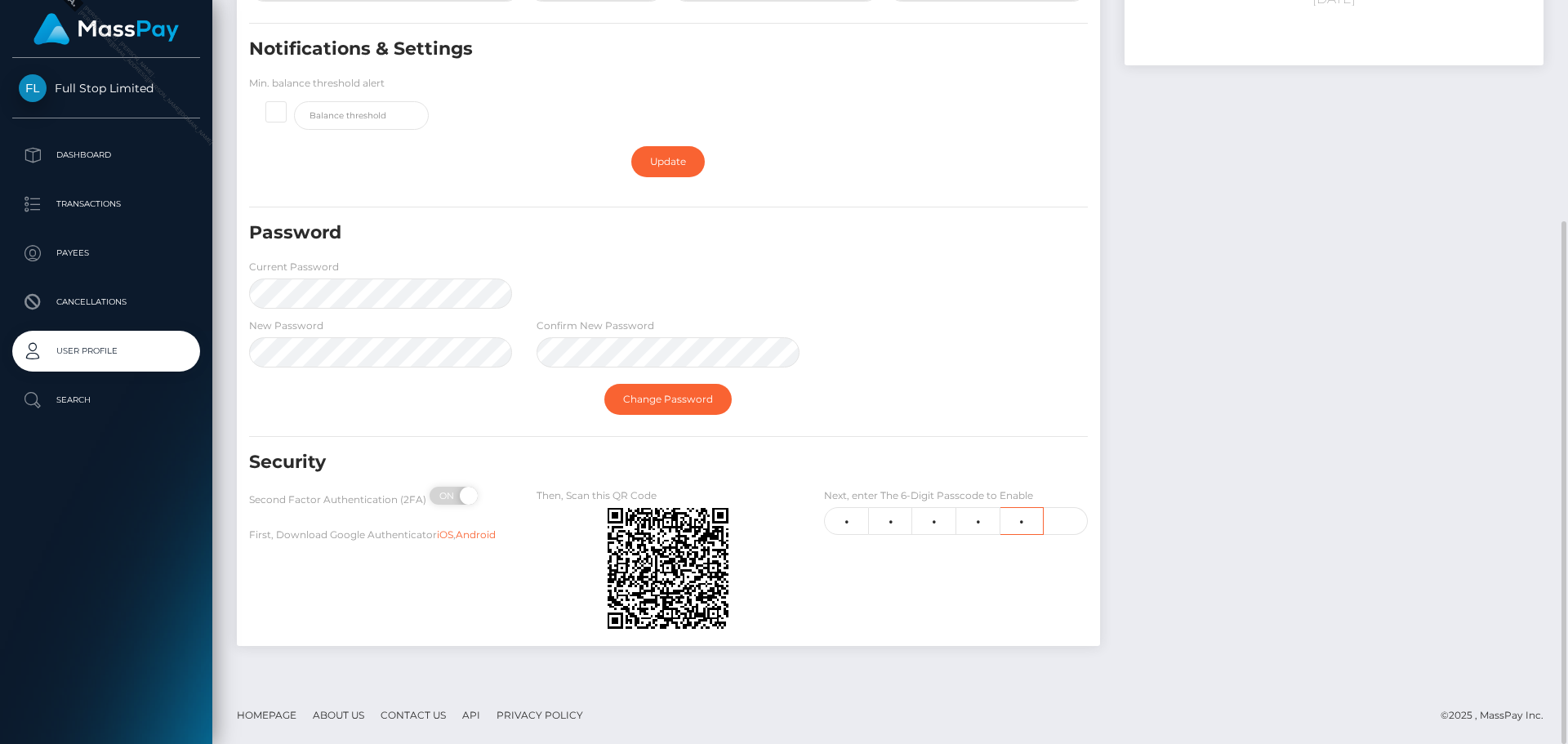
type input "6"
type input "7"
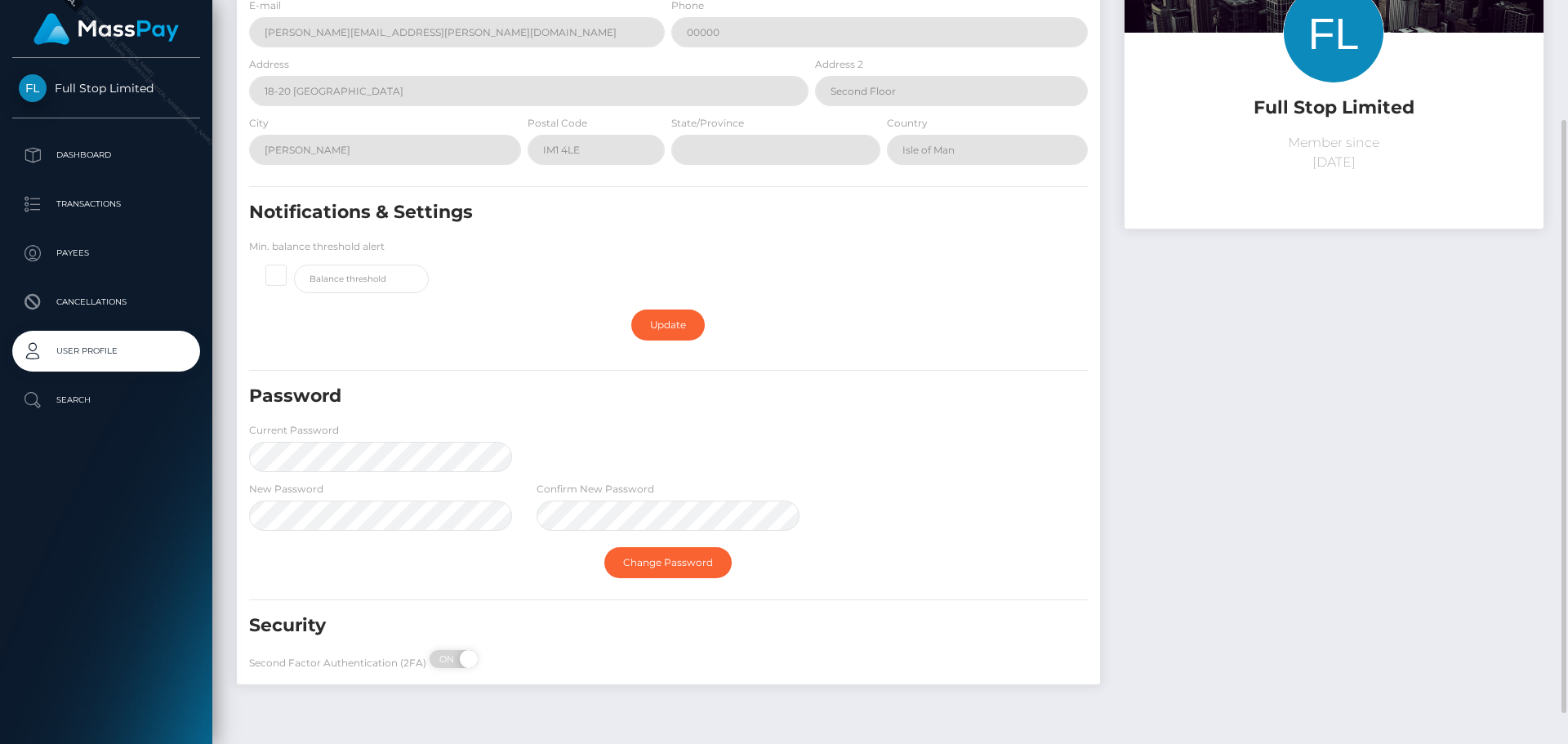
scroll to position [190, 0]
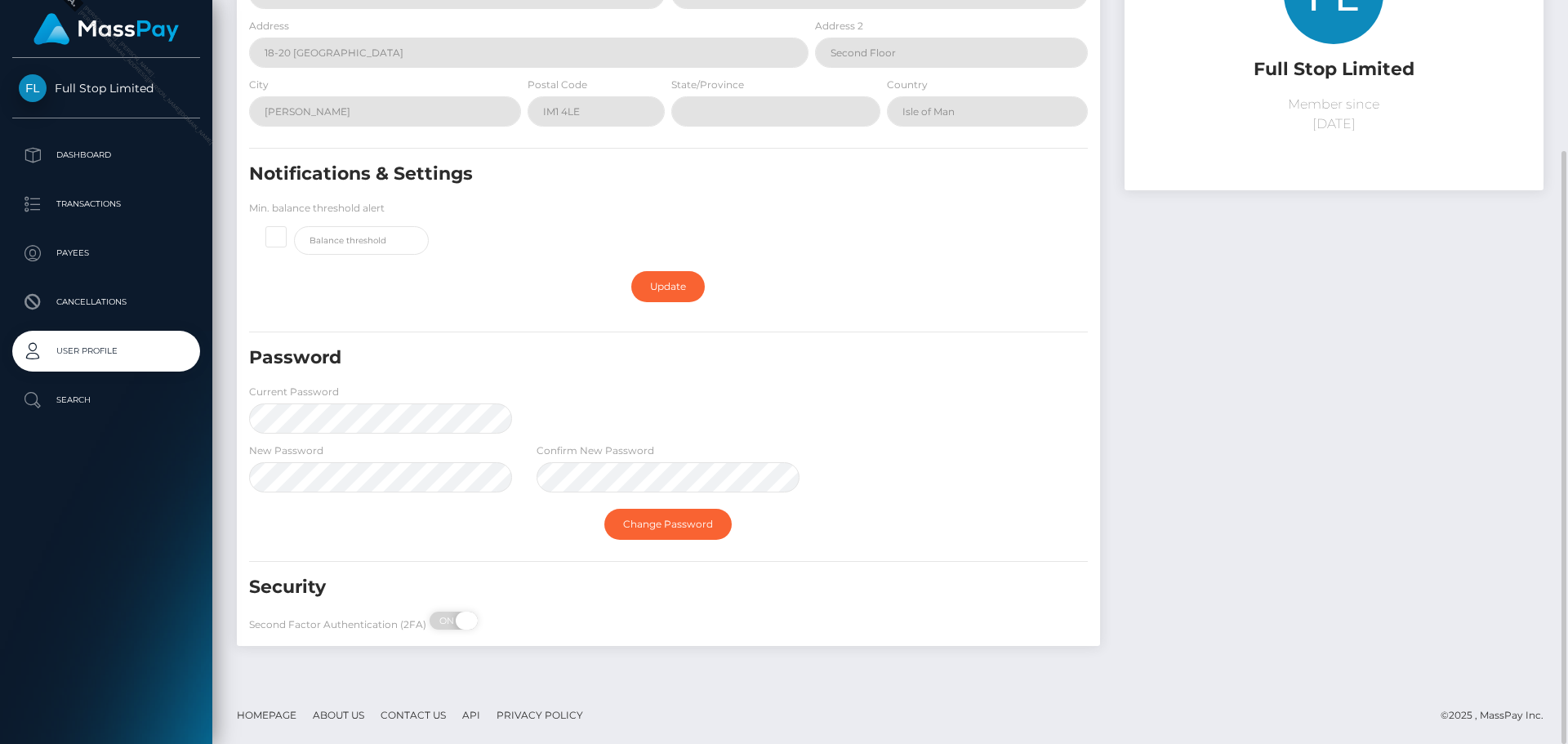
click at [457, 619] on span at bounding box center [467, 621] width 22 height 18
click at [448, 622] on span at bounding box center [440, 621] width 22 height 18
checkbox input "true"
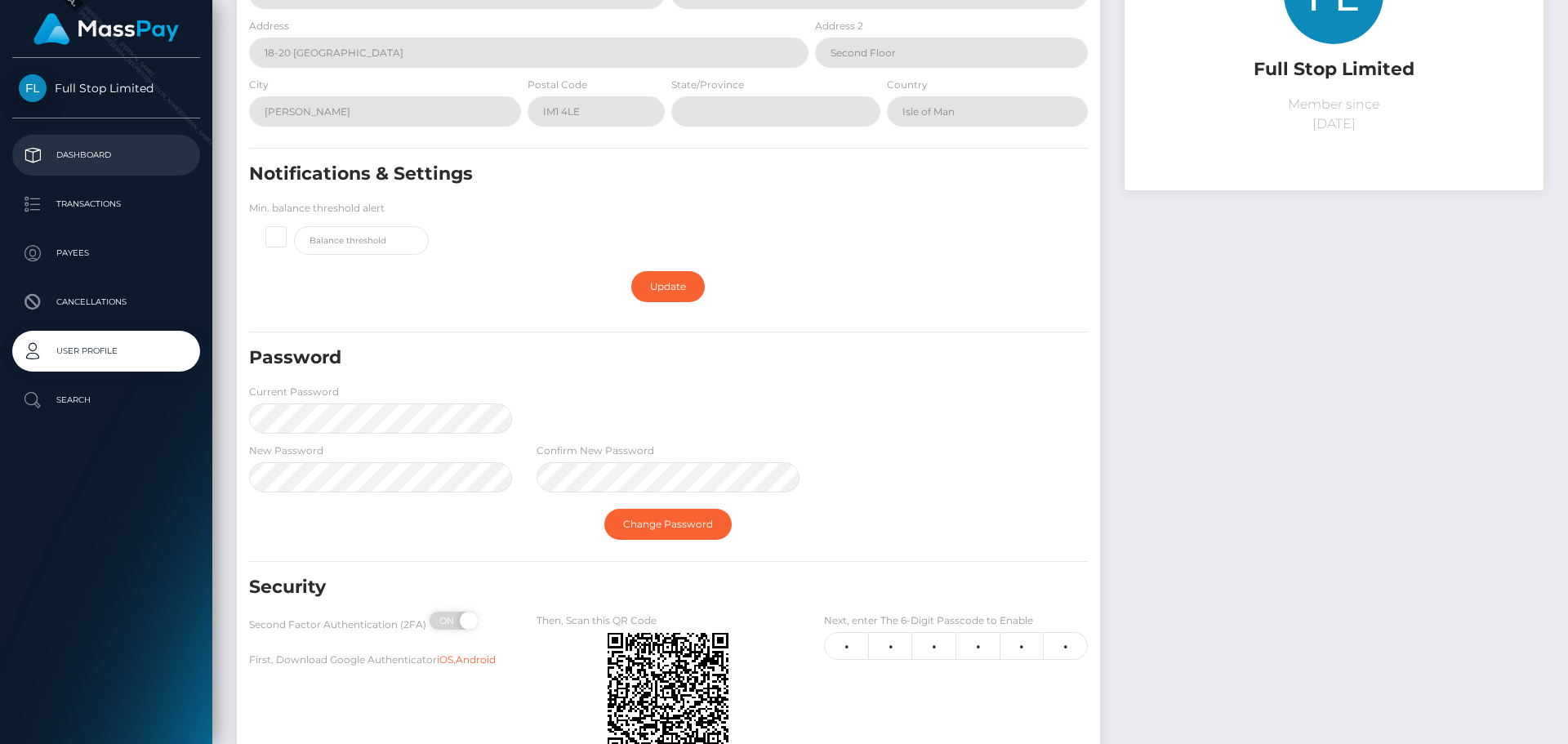
click at [109, 155] on p "Dashboard" at bounding box center [106, 155] width 175 height 24
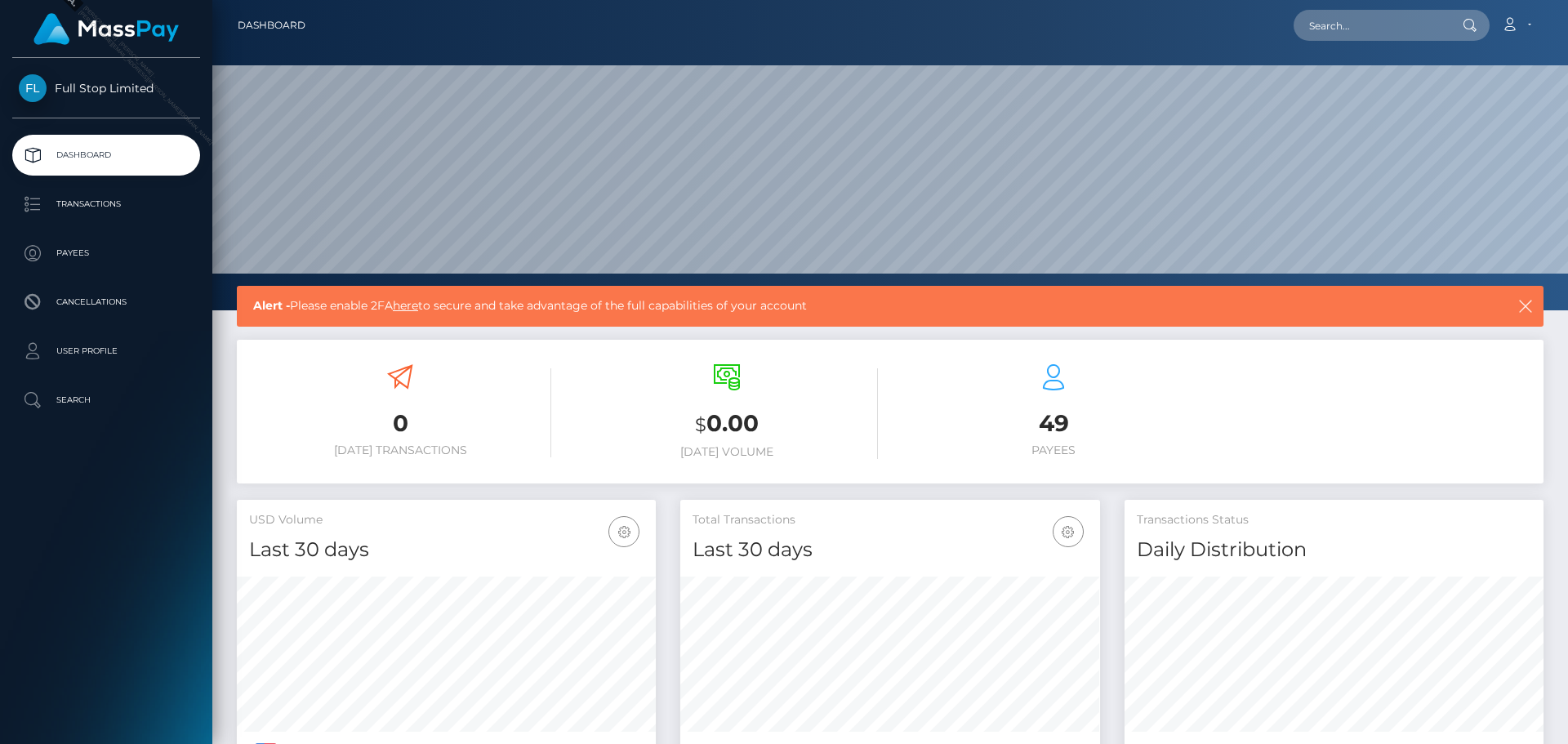
scroll to position [290, 420]
click at [418, 309] on link "here" at bounding box center [405, 305] width 25 height 15
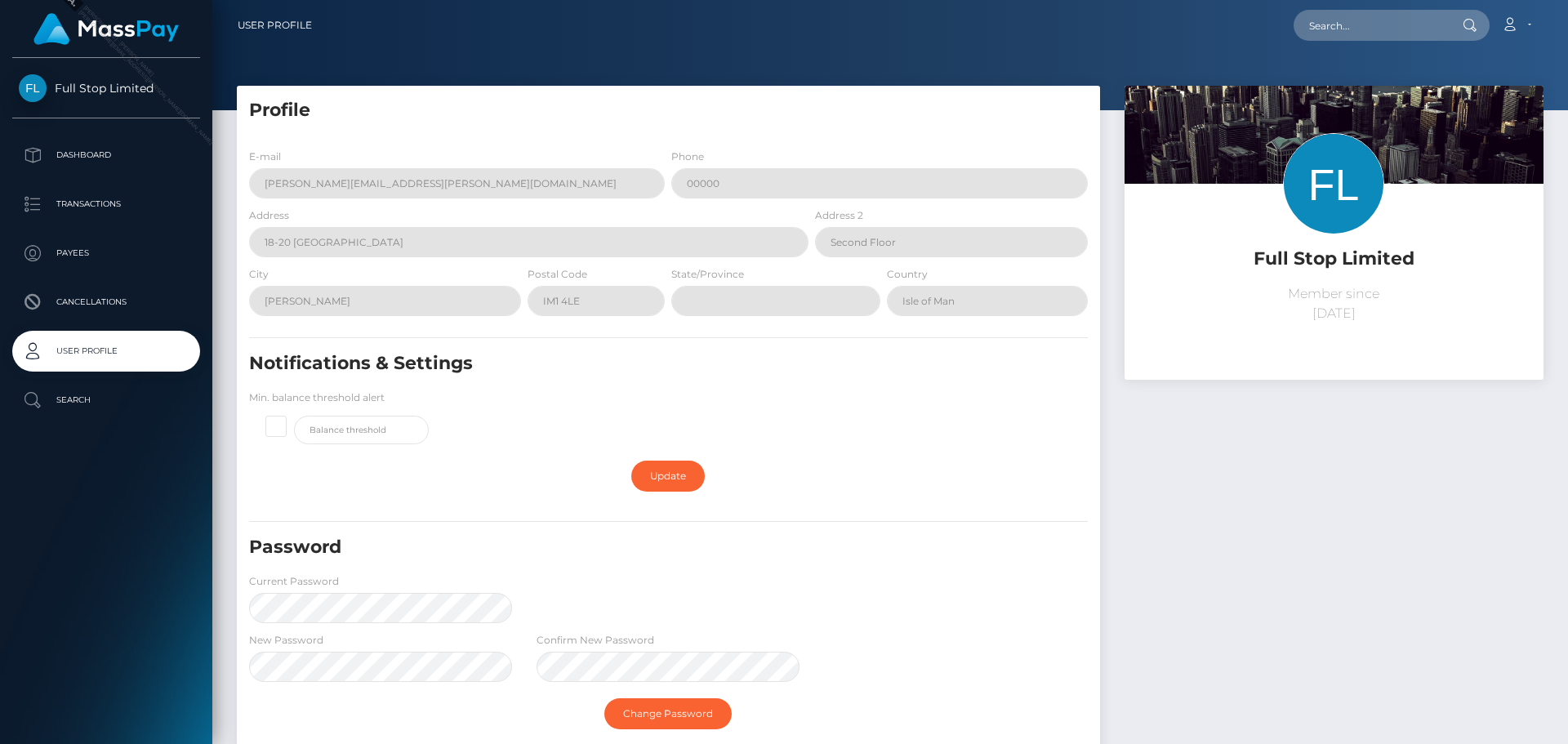
scroll to position [190, 0]
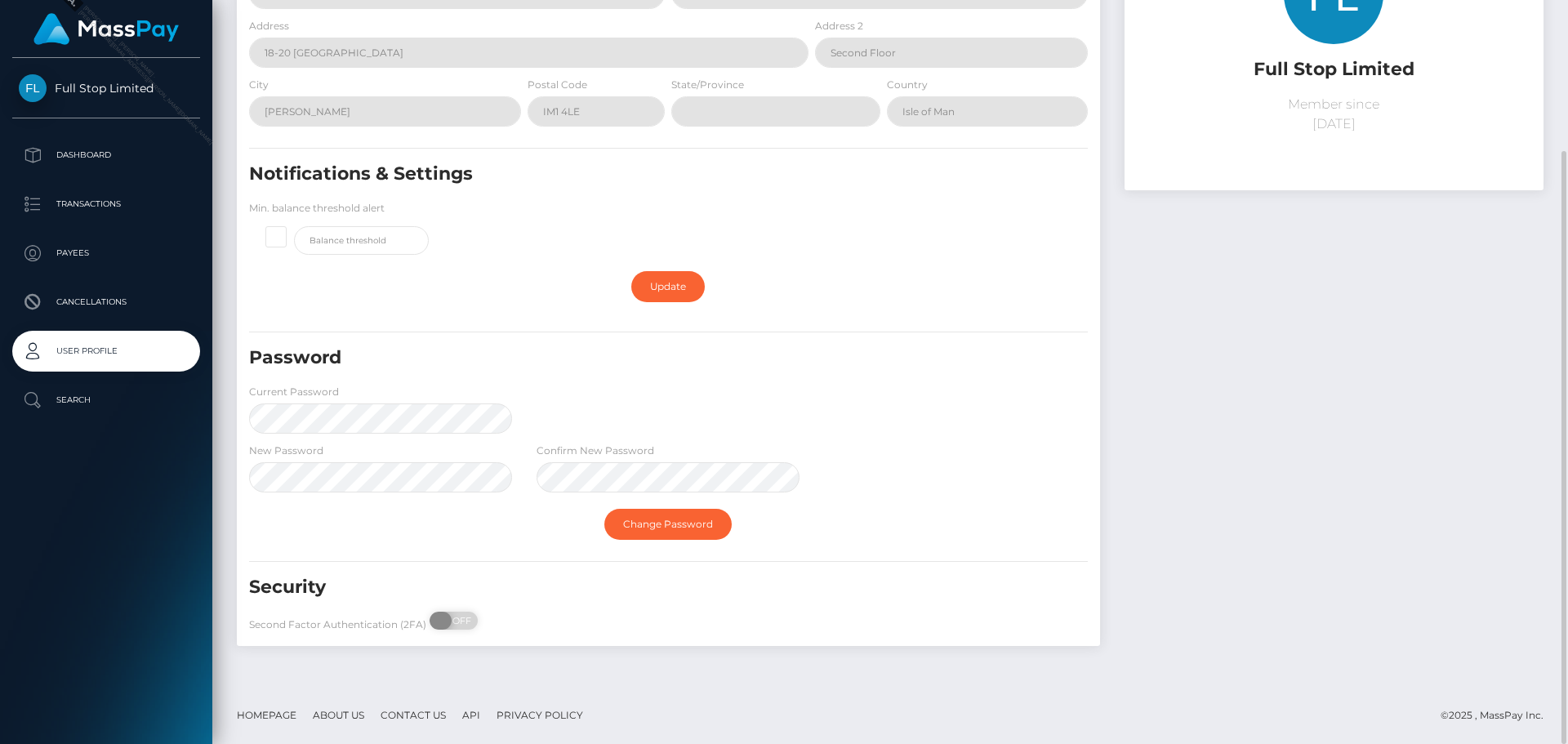
click at [462, 621] on span "OFF" at bounding box center [458, 621] width 41 height 18
checkbox input "true"
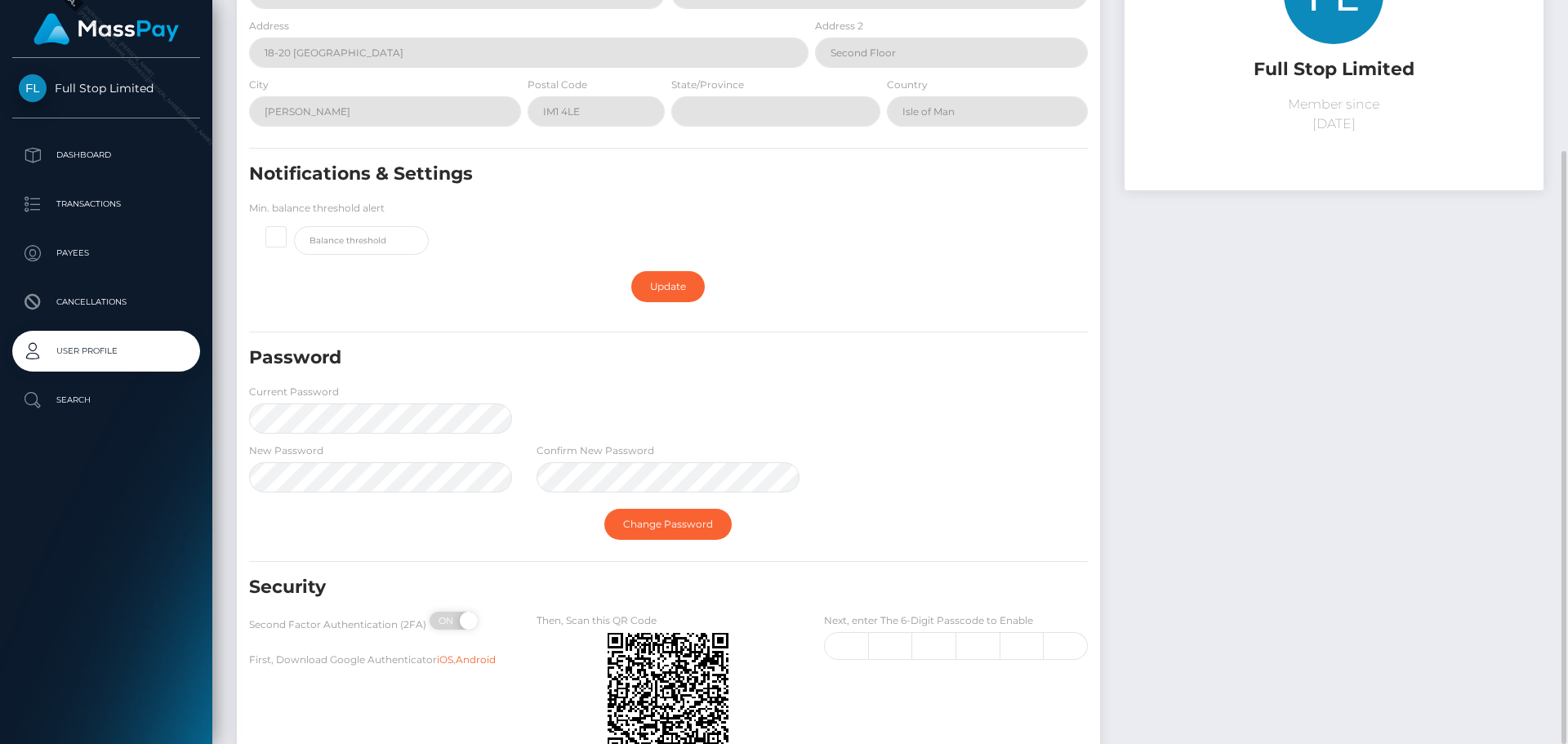
scroll to position [315, 0]
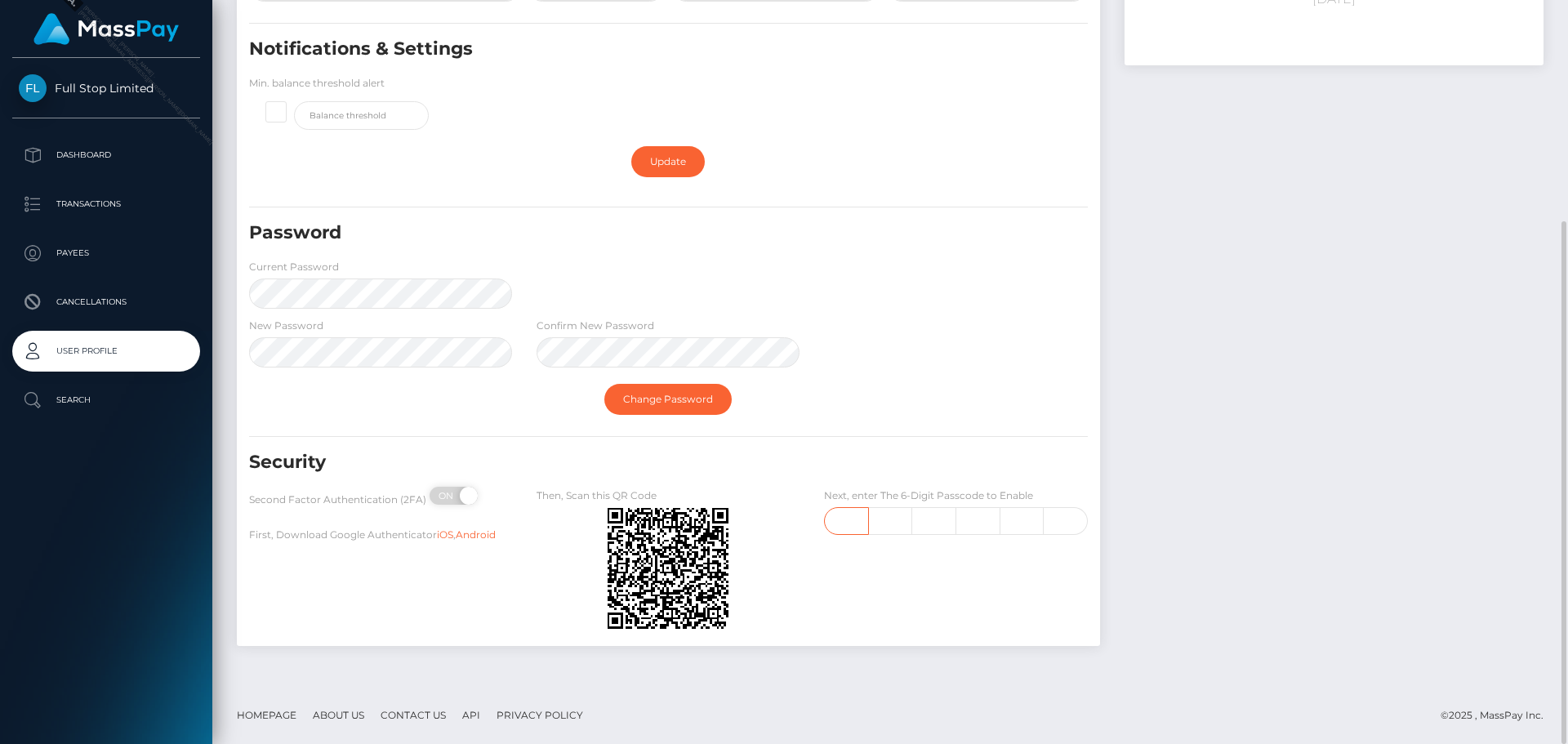
click at [837, 521] on input "text" at bounding box center [846, 521] width 44 height 27
type input "5"
type input "0"
type input "1"
type input "2"
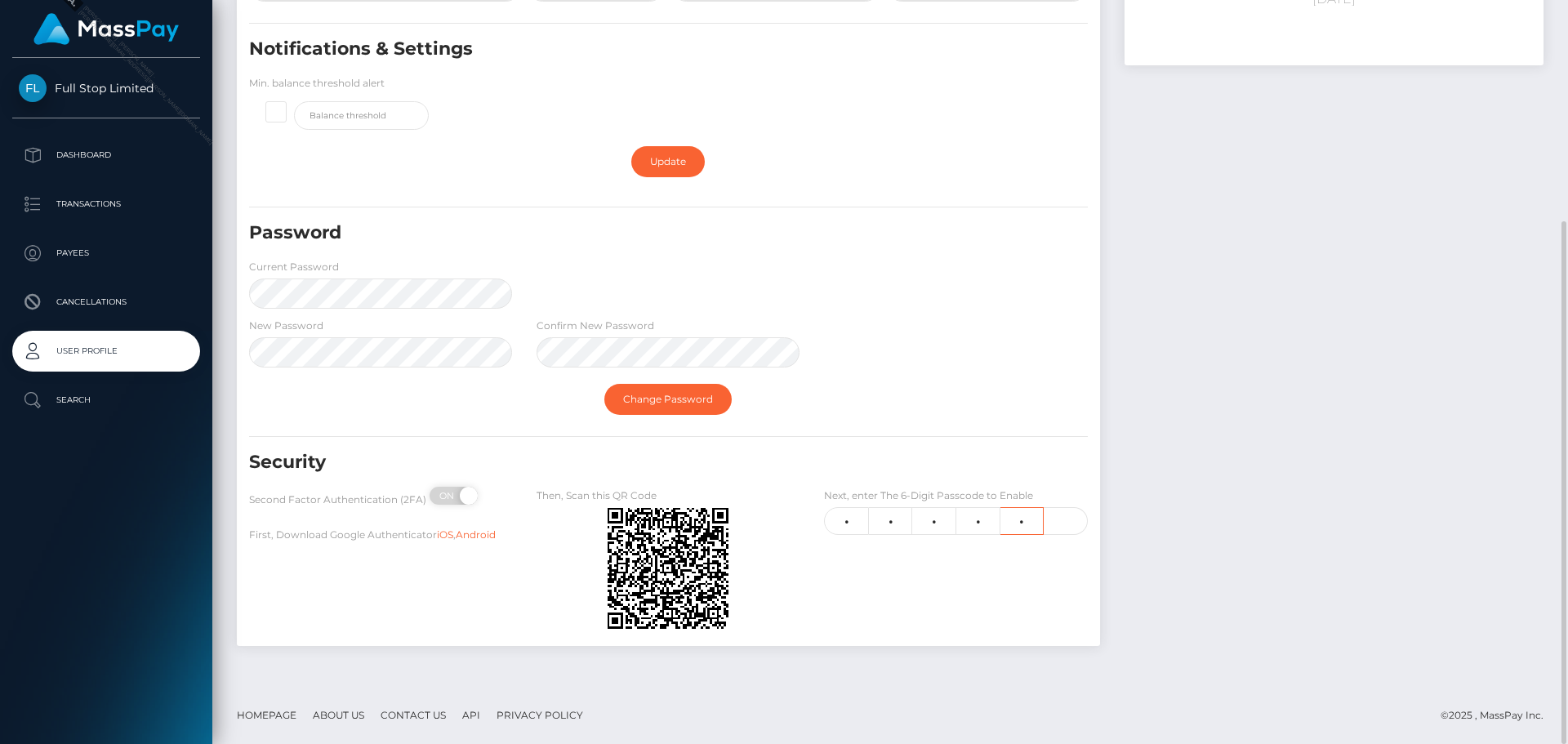
type input "8"
type input "7"
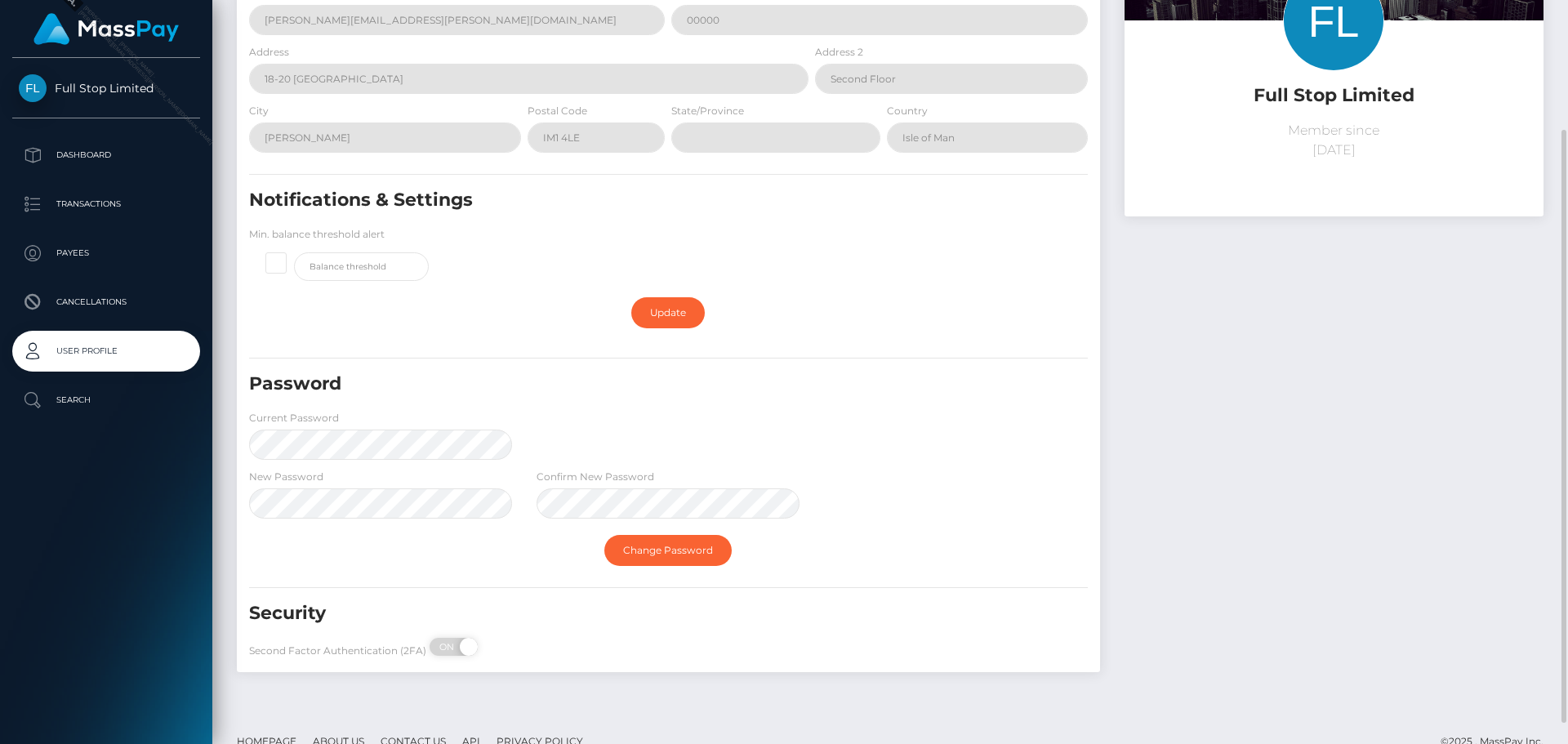
scroll to position [190, 0]
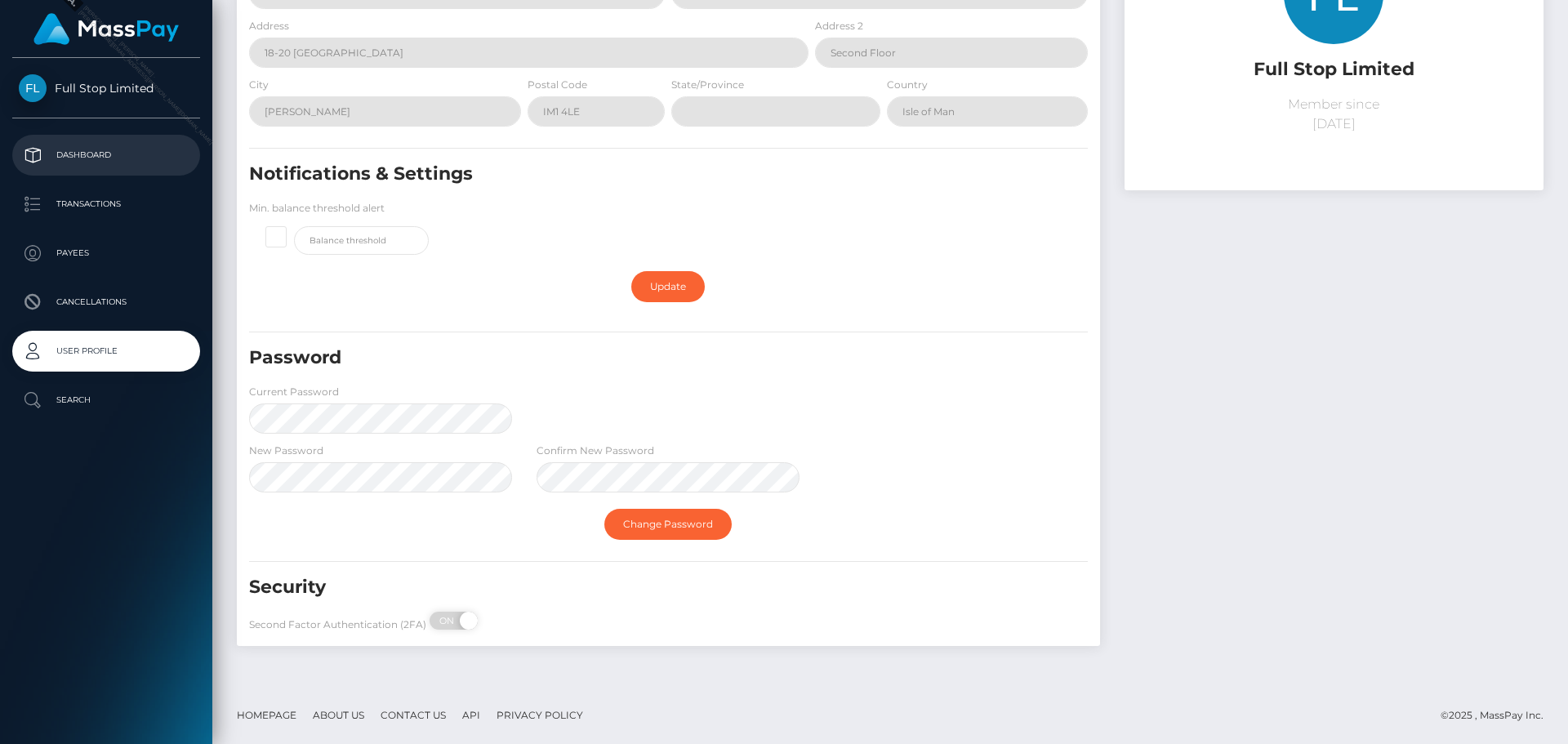
click at [88, 157] on p "Dashboard" at bounding box center [106, 155] width 175 height 24
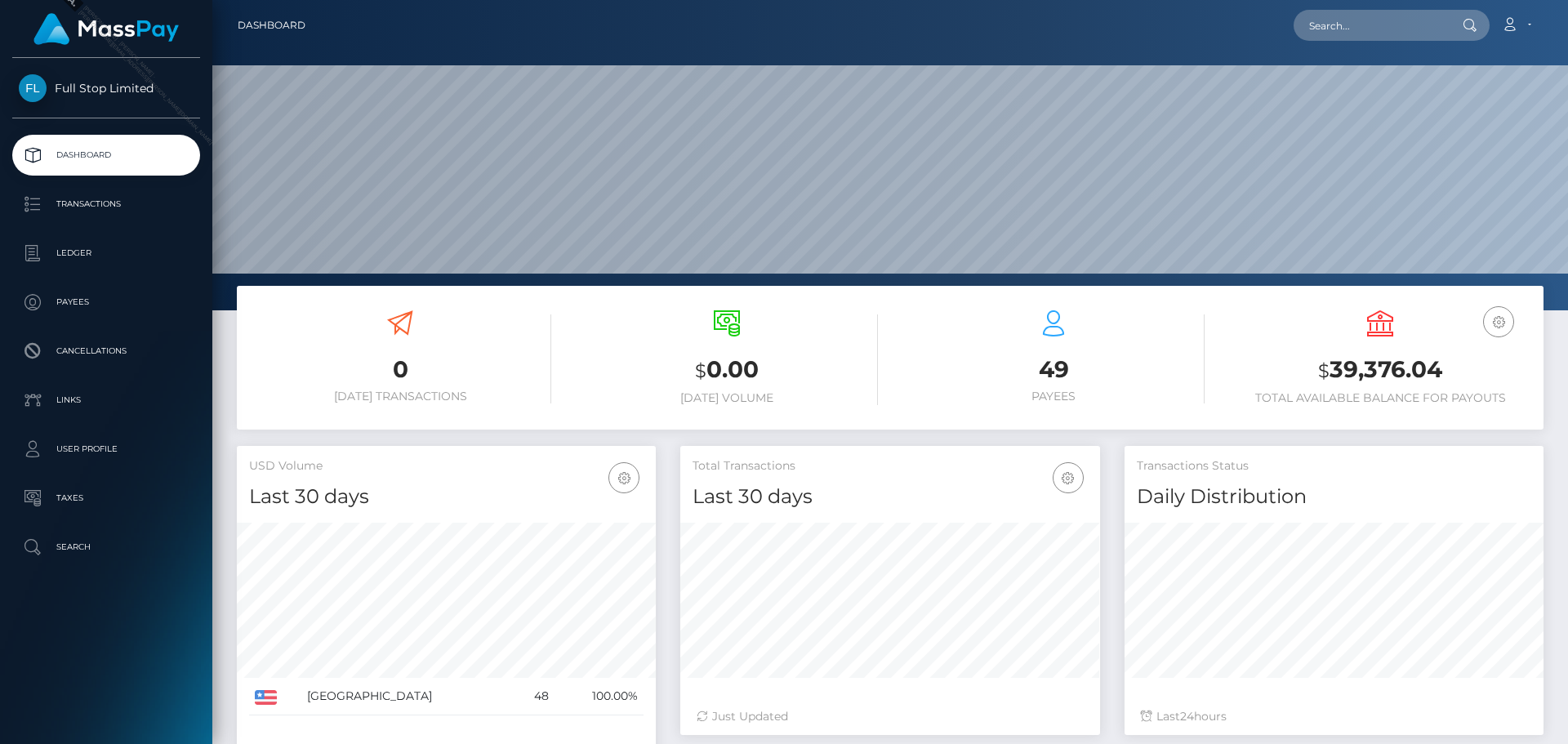
scroll to position [290, 420]
click at [1498, 319] on icon "button" at bounding box center [1499, 322] width 20 height 21
click at [1497, 319] on icon "button" at bounding box center [1499, 322] width 20 height 21
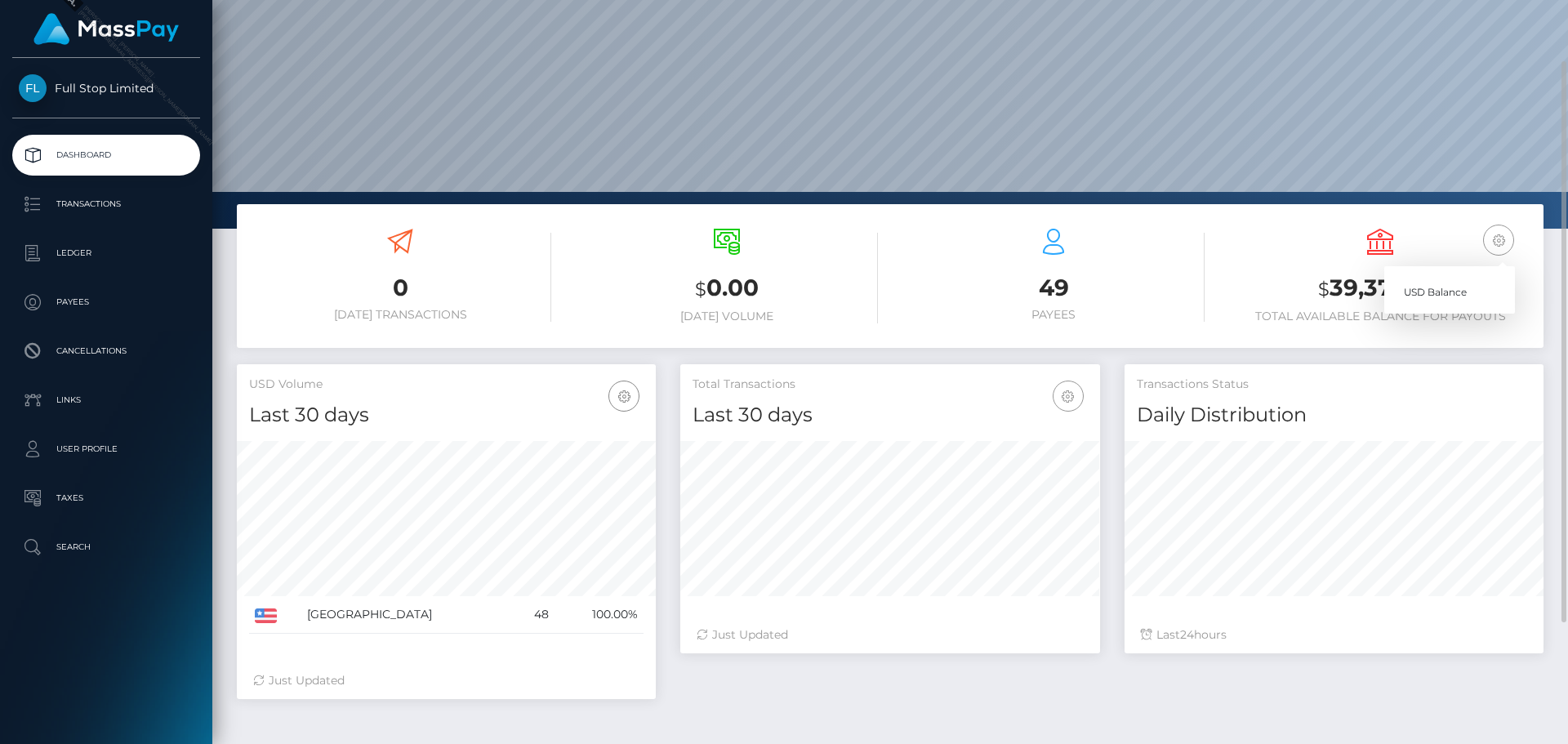
click at [1065, 399] on icon "button" at bounding box center [1068, 396] width 20 height 21
click at [907, 261] on div "49 Payees" at bounding box center [1053, 275] width 302 height 93
